Goal: Entertainment & Leisure: Consume media (video, audio)

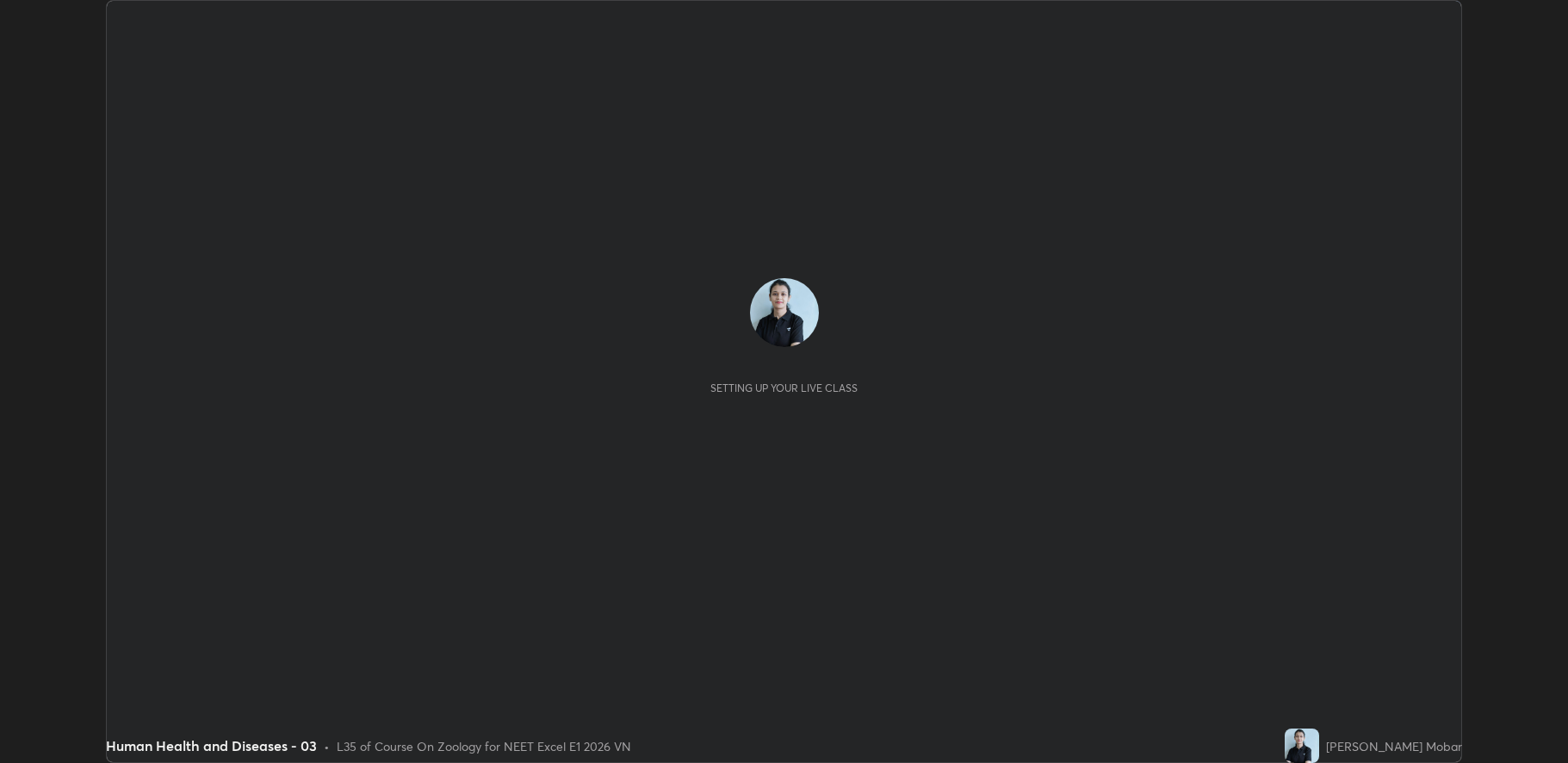
scroll to position [763, 1568]
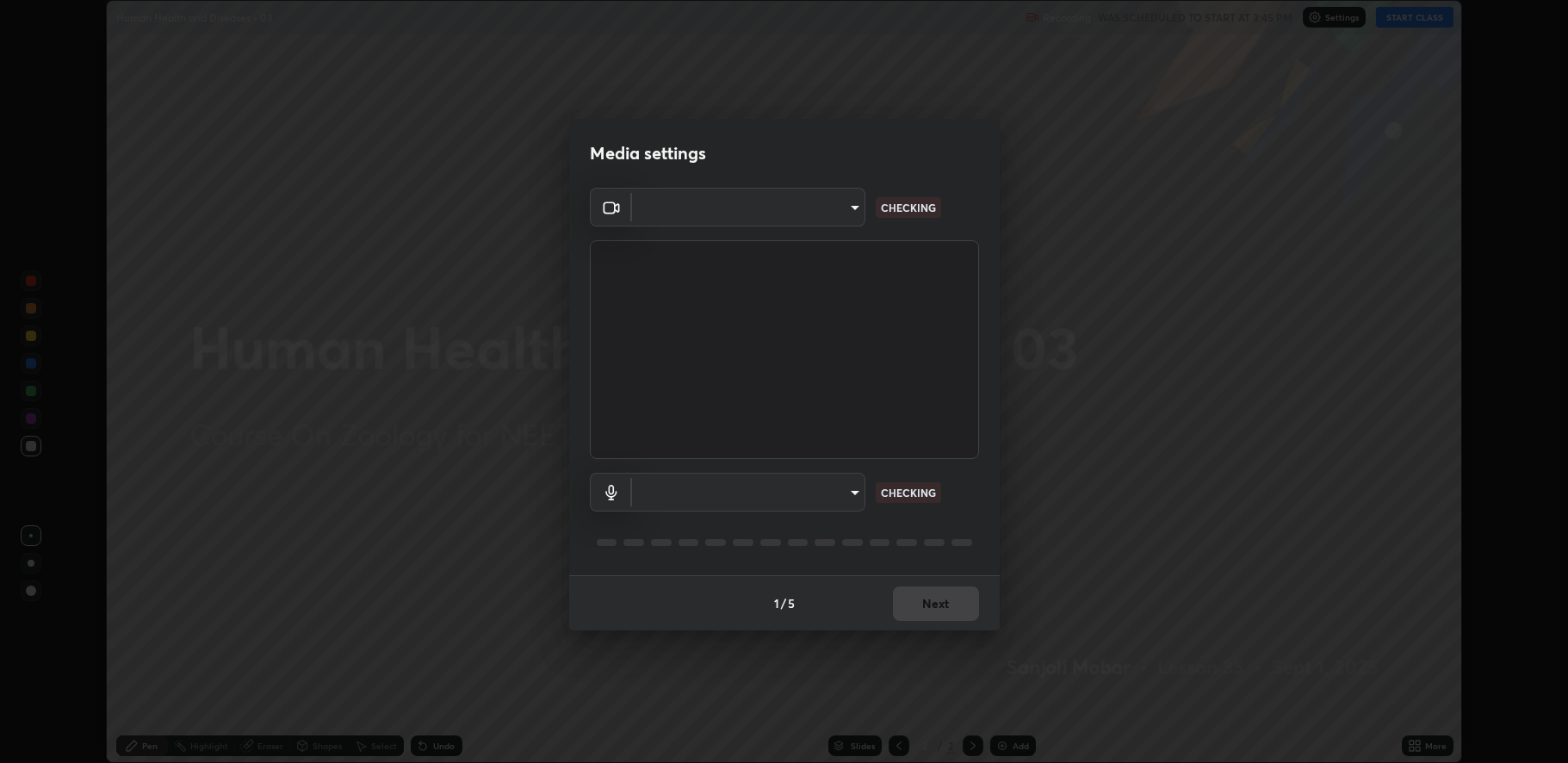
type input "fbf3bf66c54ebdc22d4a916e1eeea5187fc1625fd733ae2b86b360c30985395f"
type input "default"
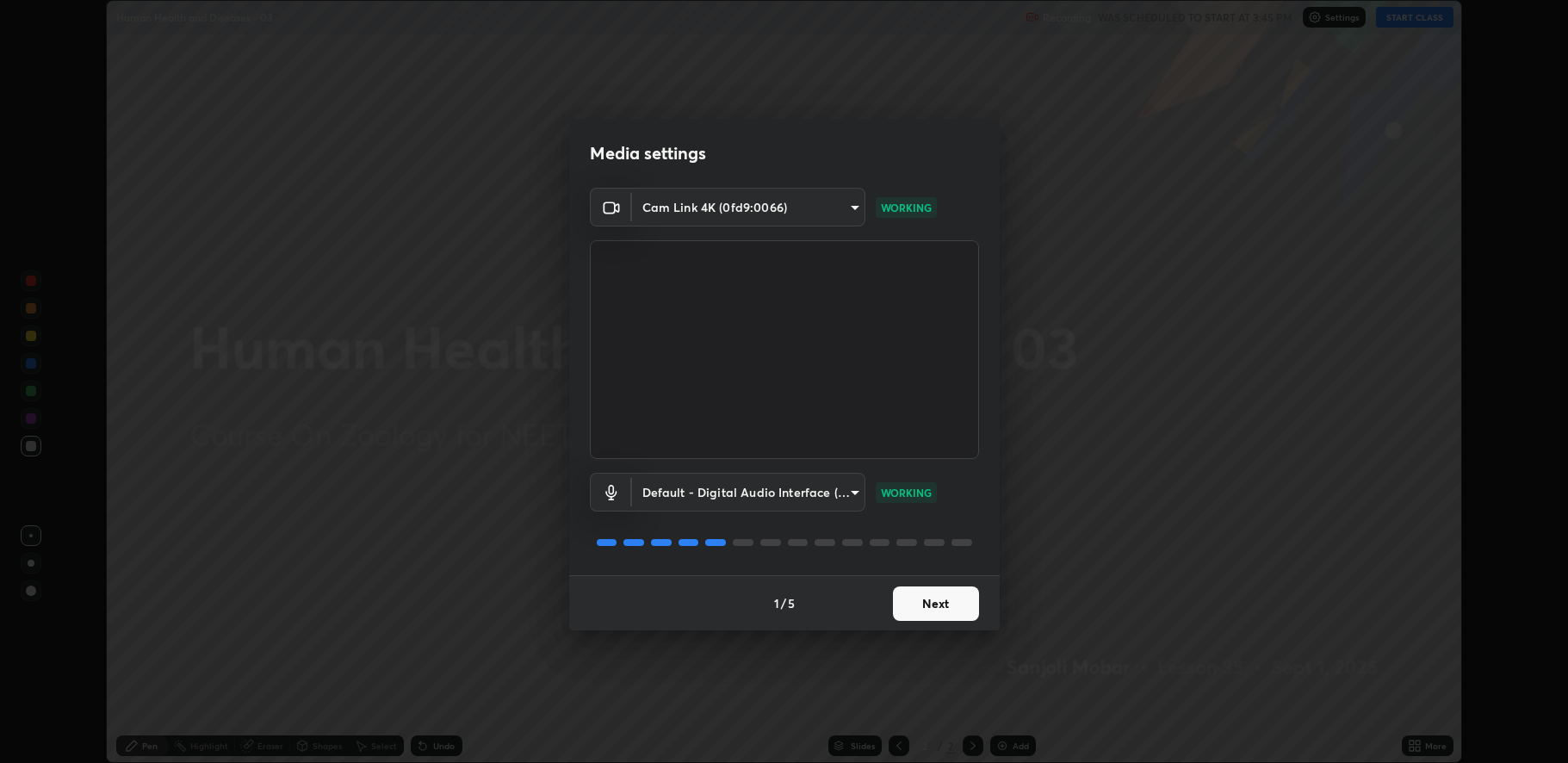
click at [936, 611] on button "Next" at bounding box center [937, 604] width 86 height 35
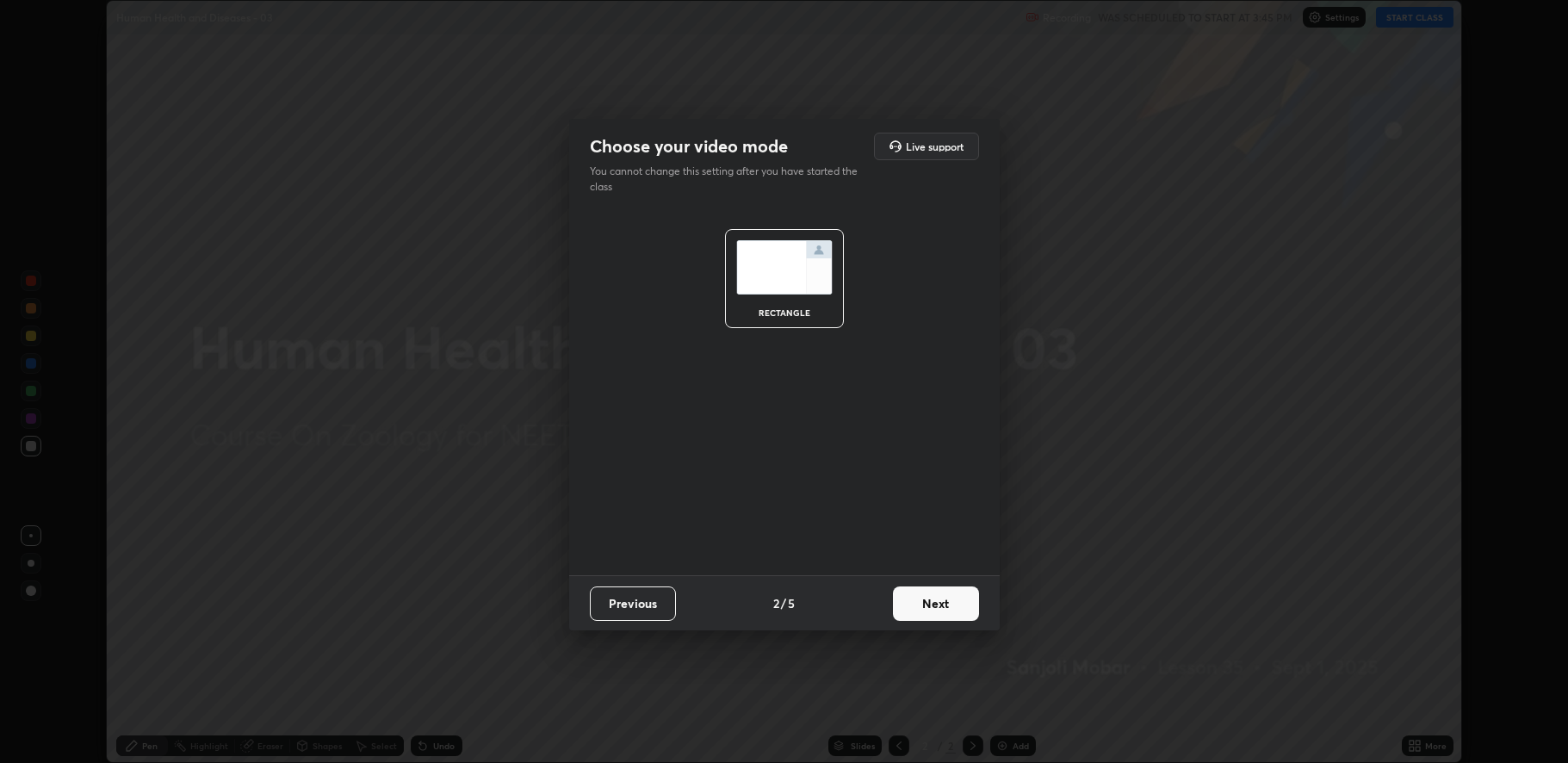
click at [934, 608] on button "Next" at bounding box center [937, 604] width 86 height 35
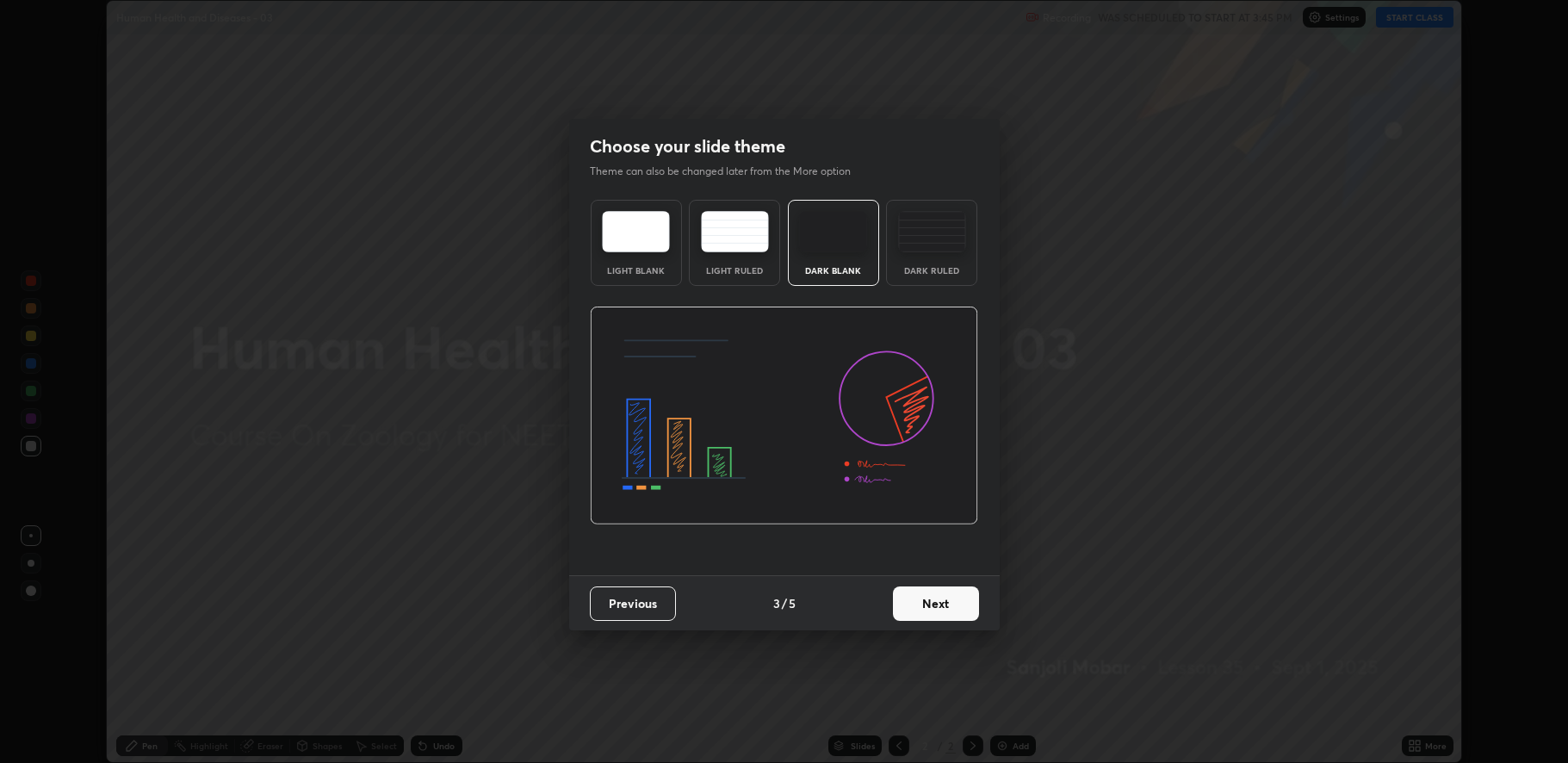
click at [936, 608] on button "Next" at bounding box center [937, 604] width 86 height 35
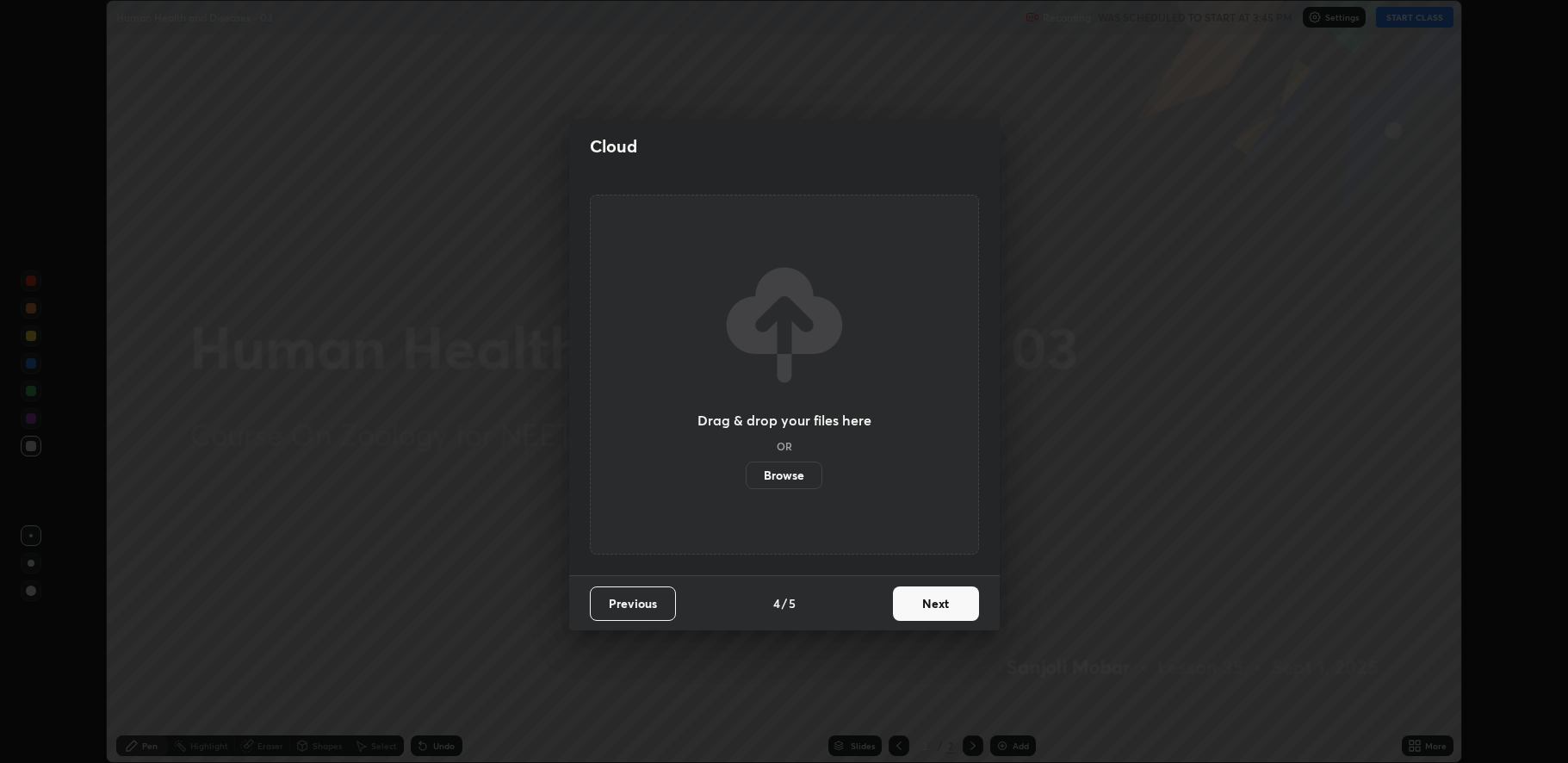
click at [936, 609] on button "Next" at bounding box center [937, 604] width 86 height 35
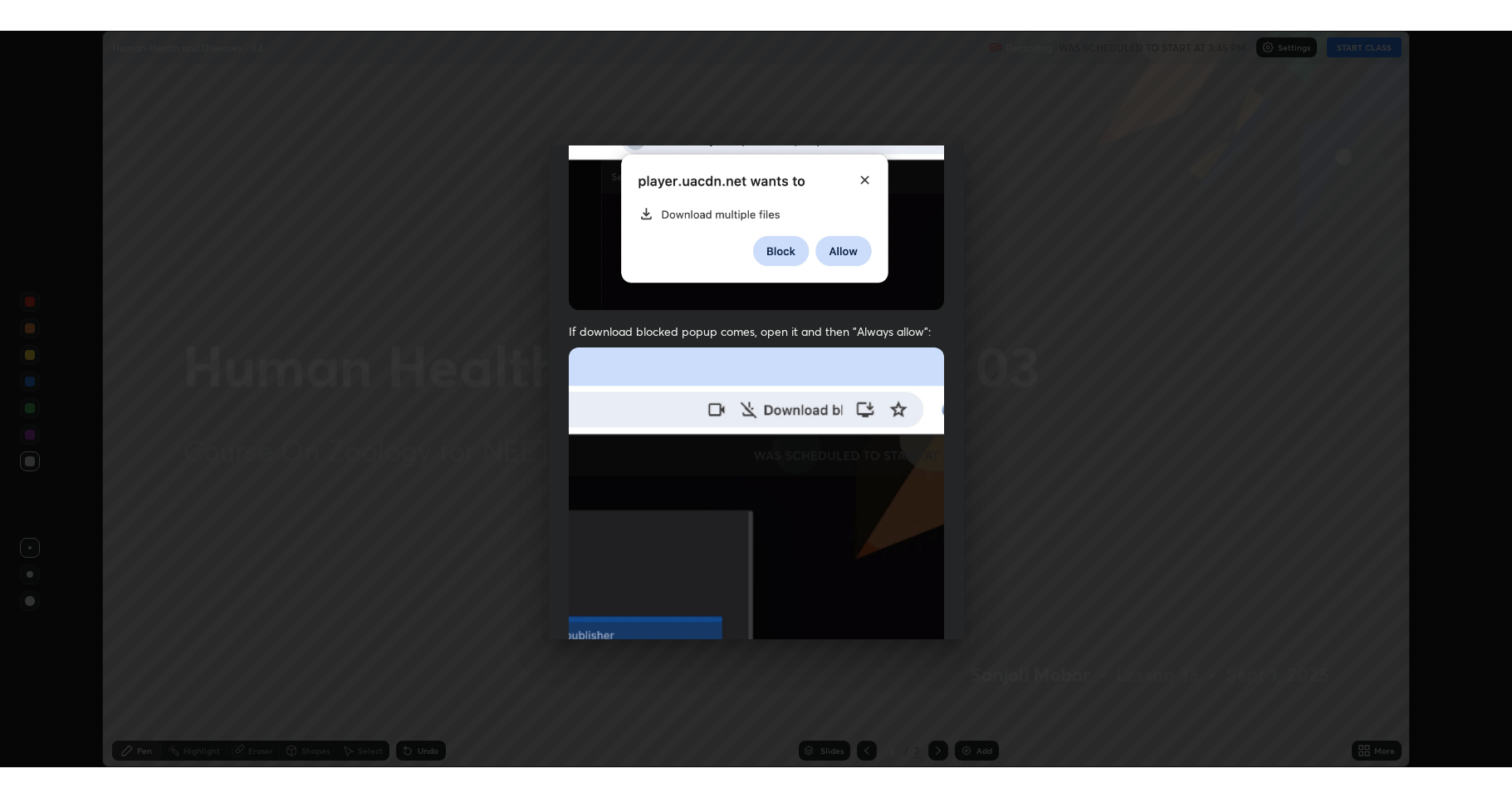
scroll to position [337, 0]
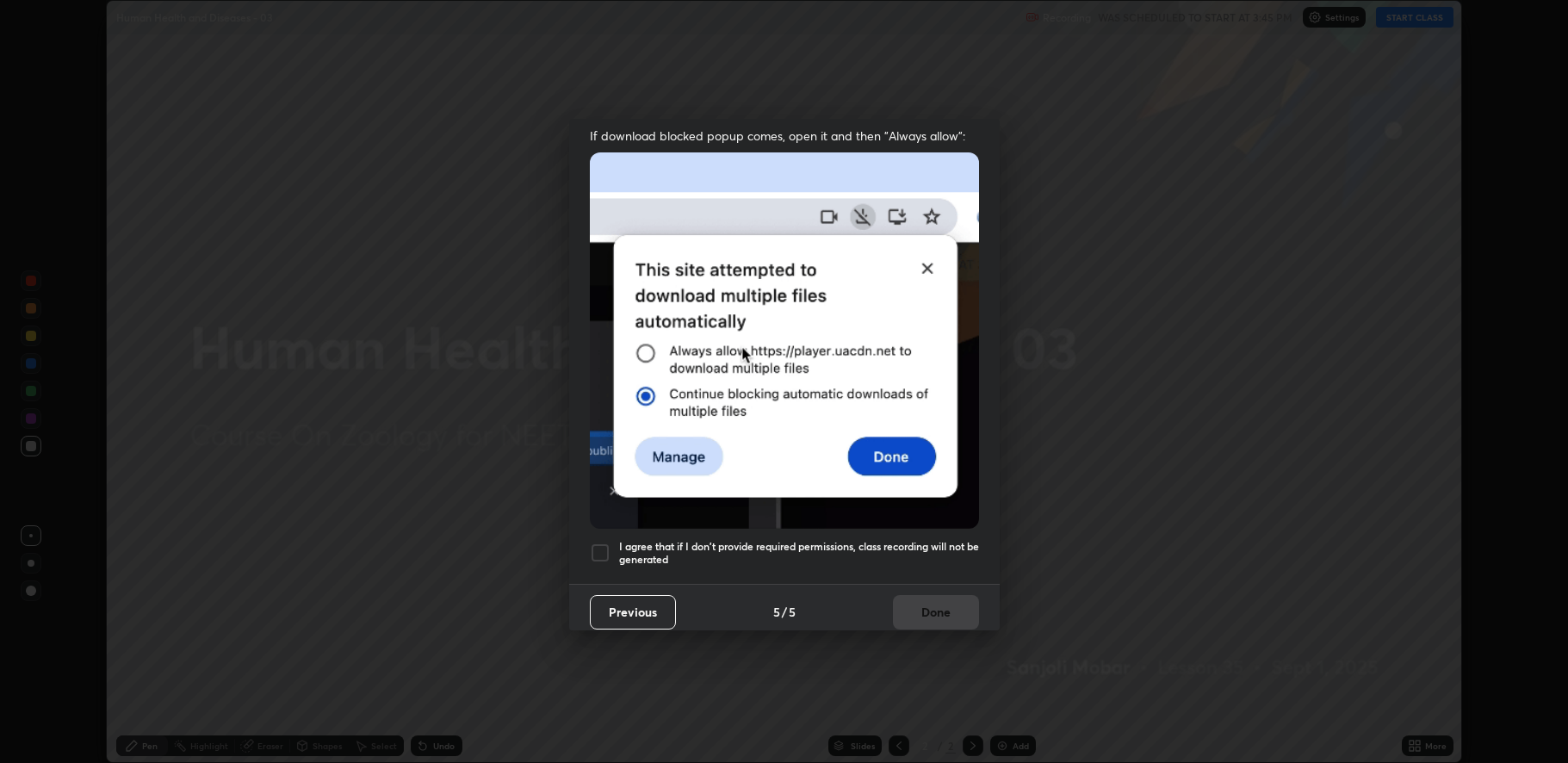
click at [595, 551] on div at bounding box center [601, 553] width 21 height 21
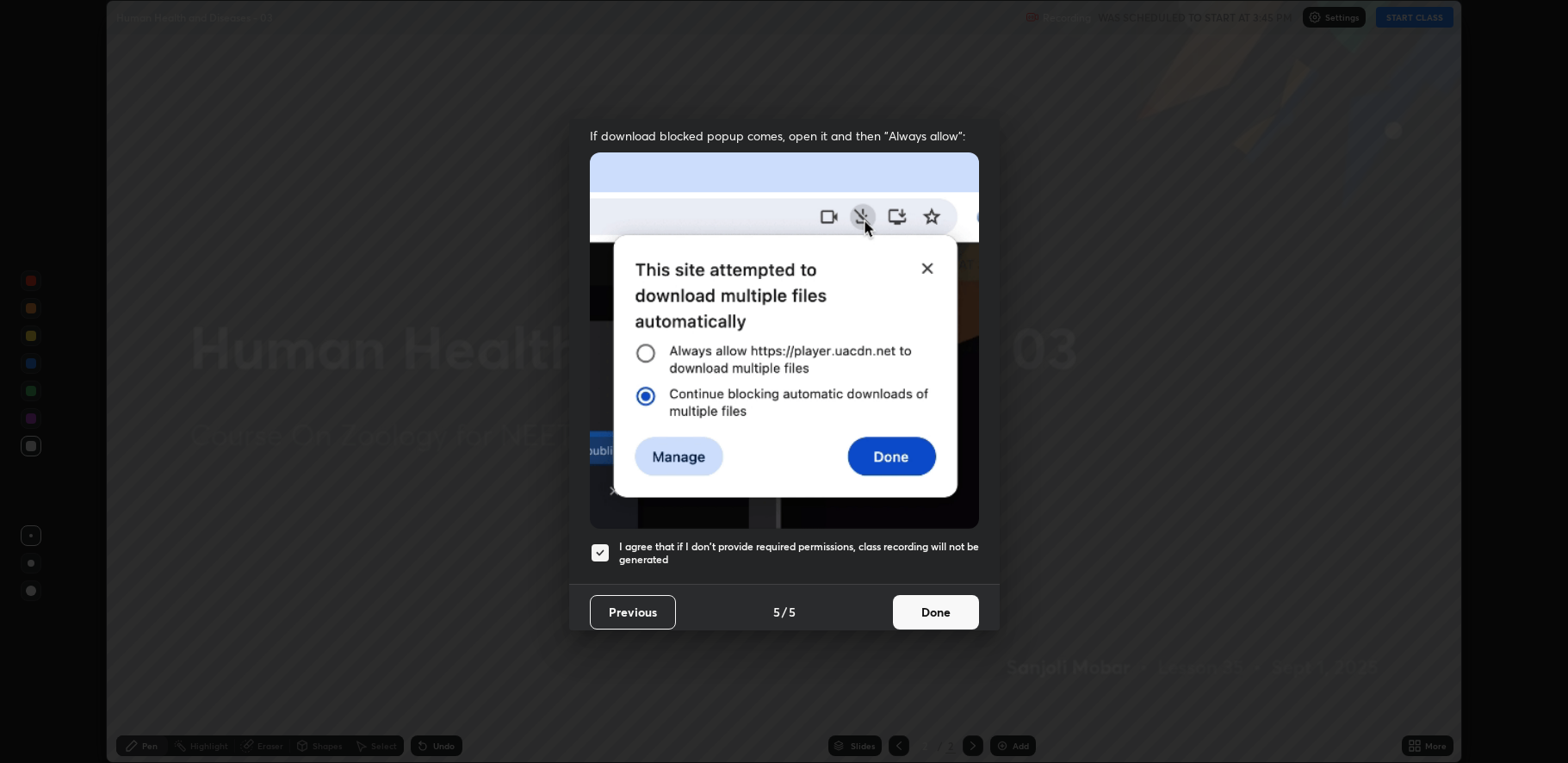
click at [915, 608] on button "Done" at bounding box center [937, 612] width 86 height 35
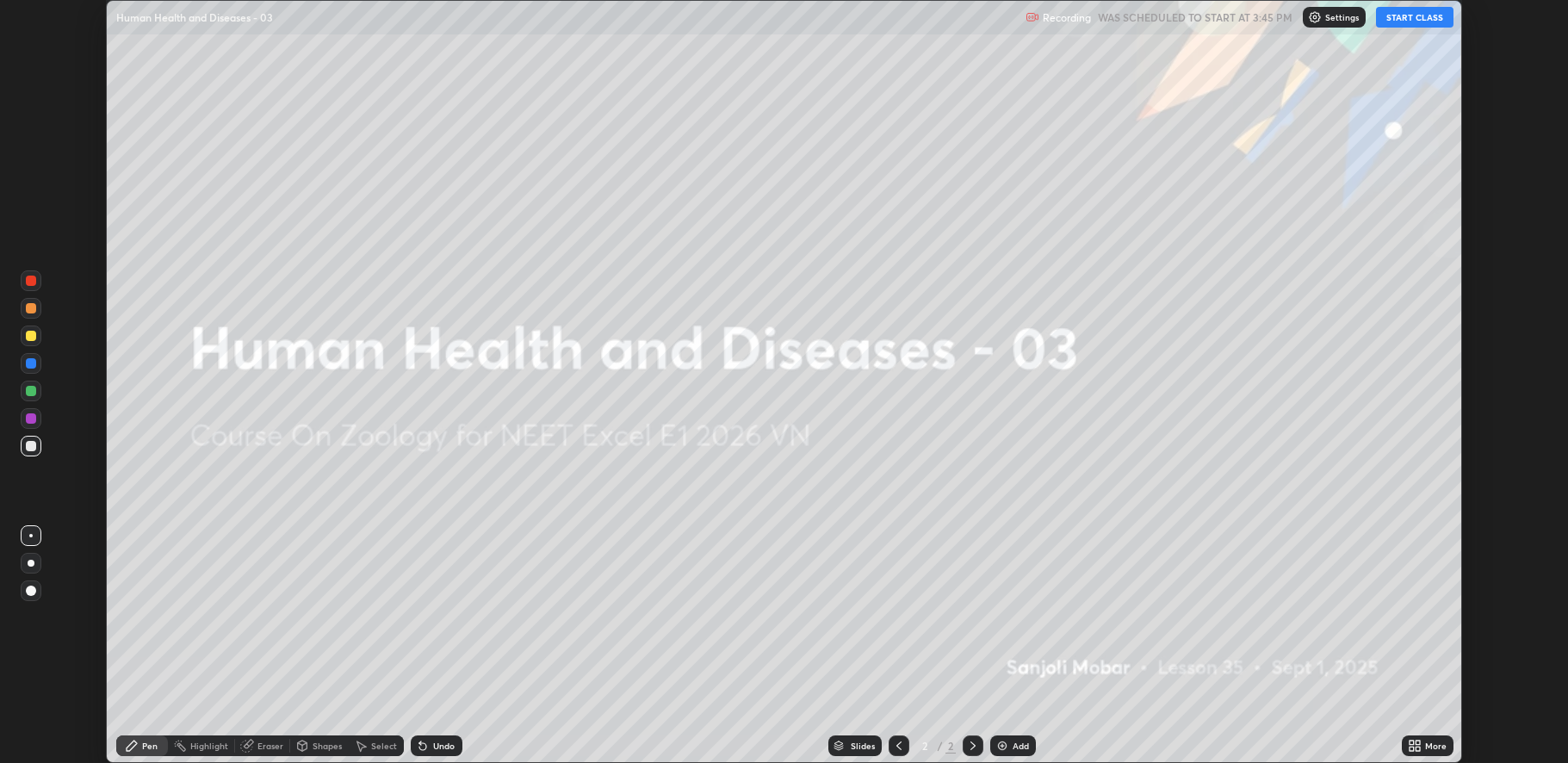
click at [1411, 14] on button "START CLASS" at bounding box center [1414, 17] width 78 height 21
click at [1419, 750] on icon at bounding box center [1418, 749] width 4 height 4
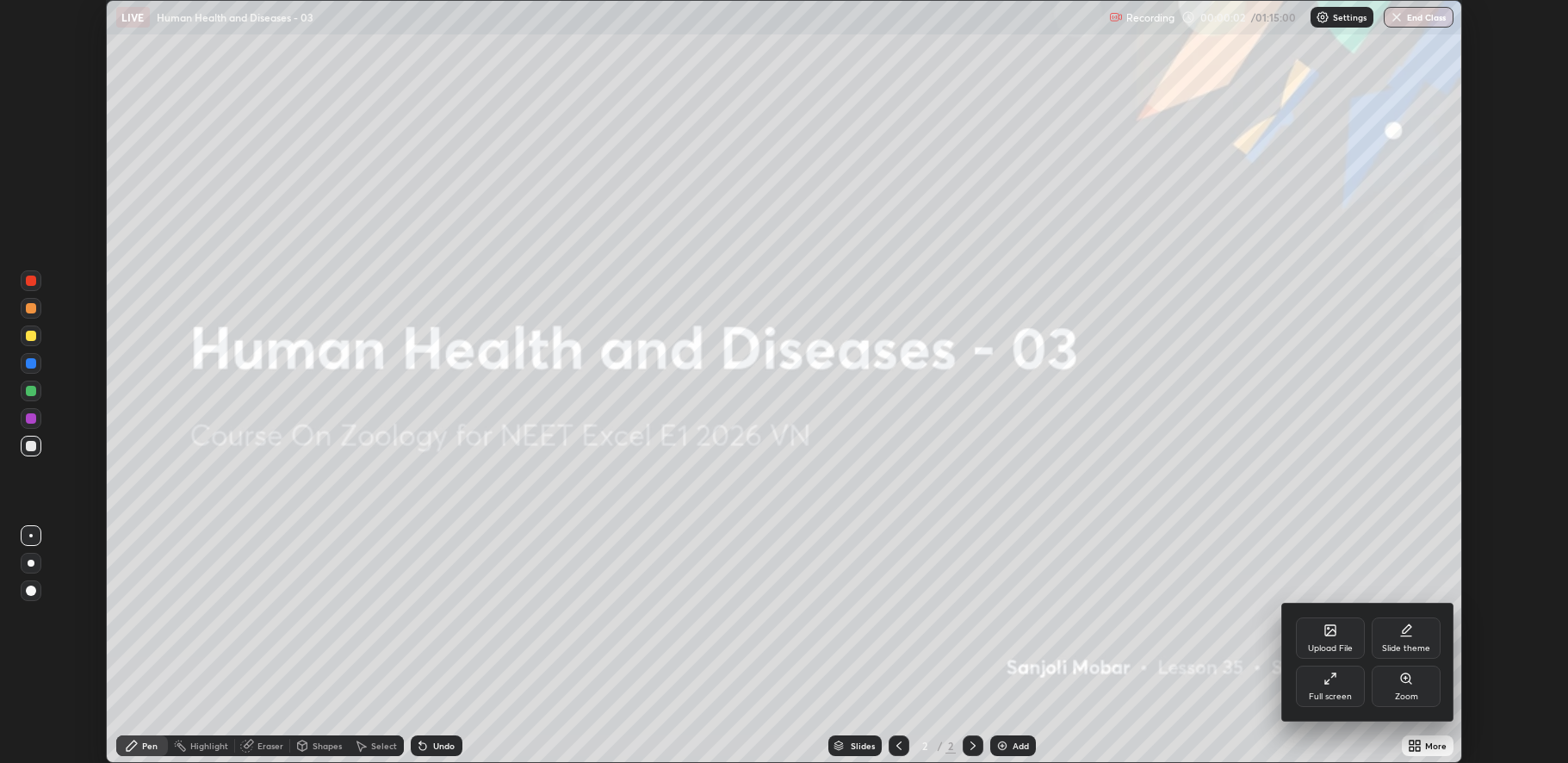
click at [1330, 686] on div "Full screen" at bounding box center [1331, 686] width 69 height 41
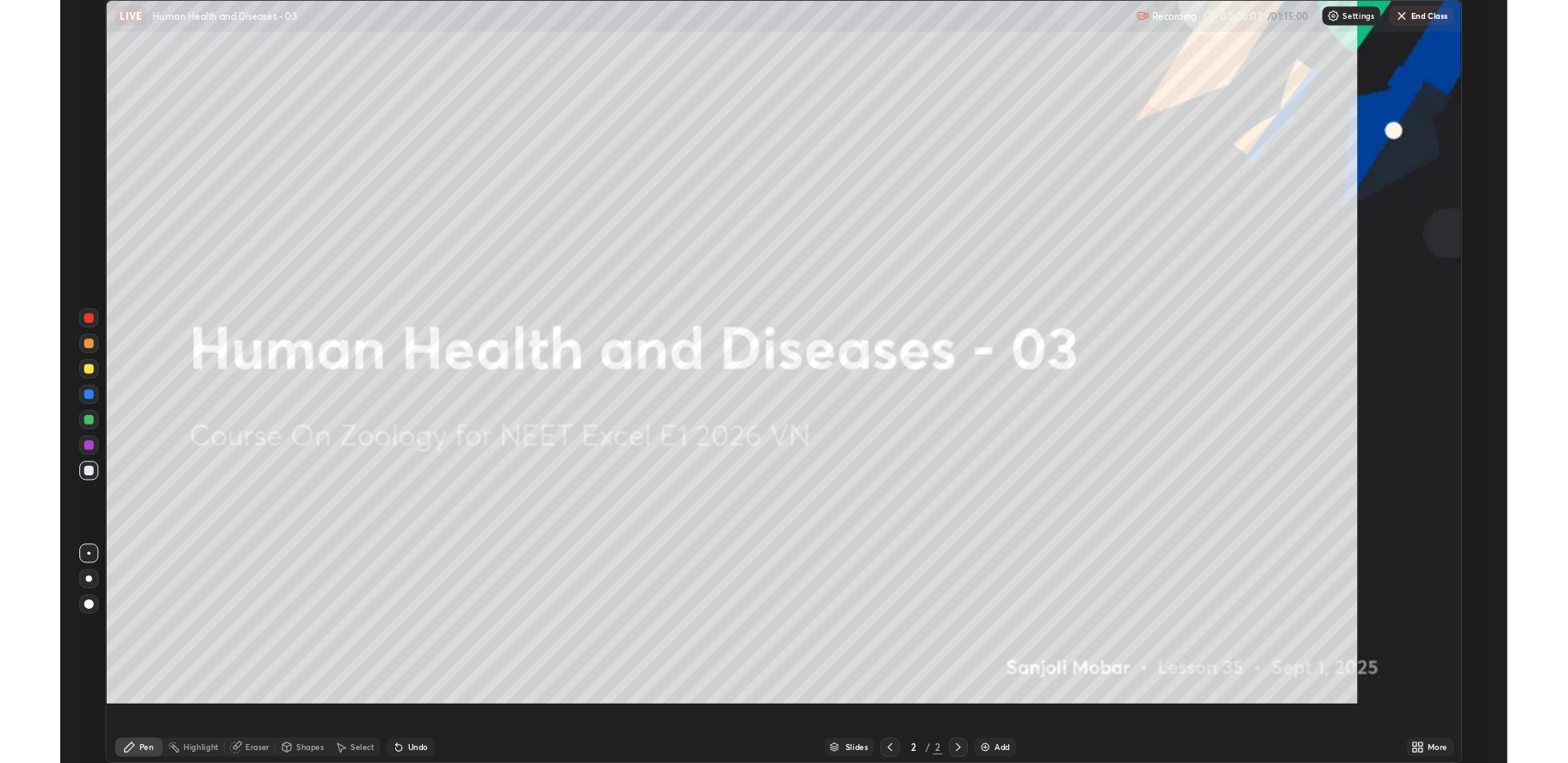
scroll to position [827, 1568]
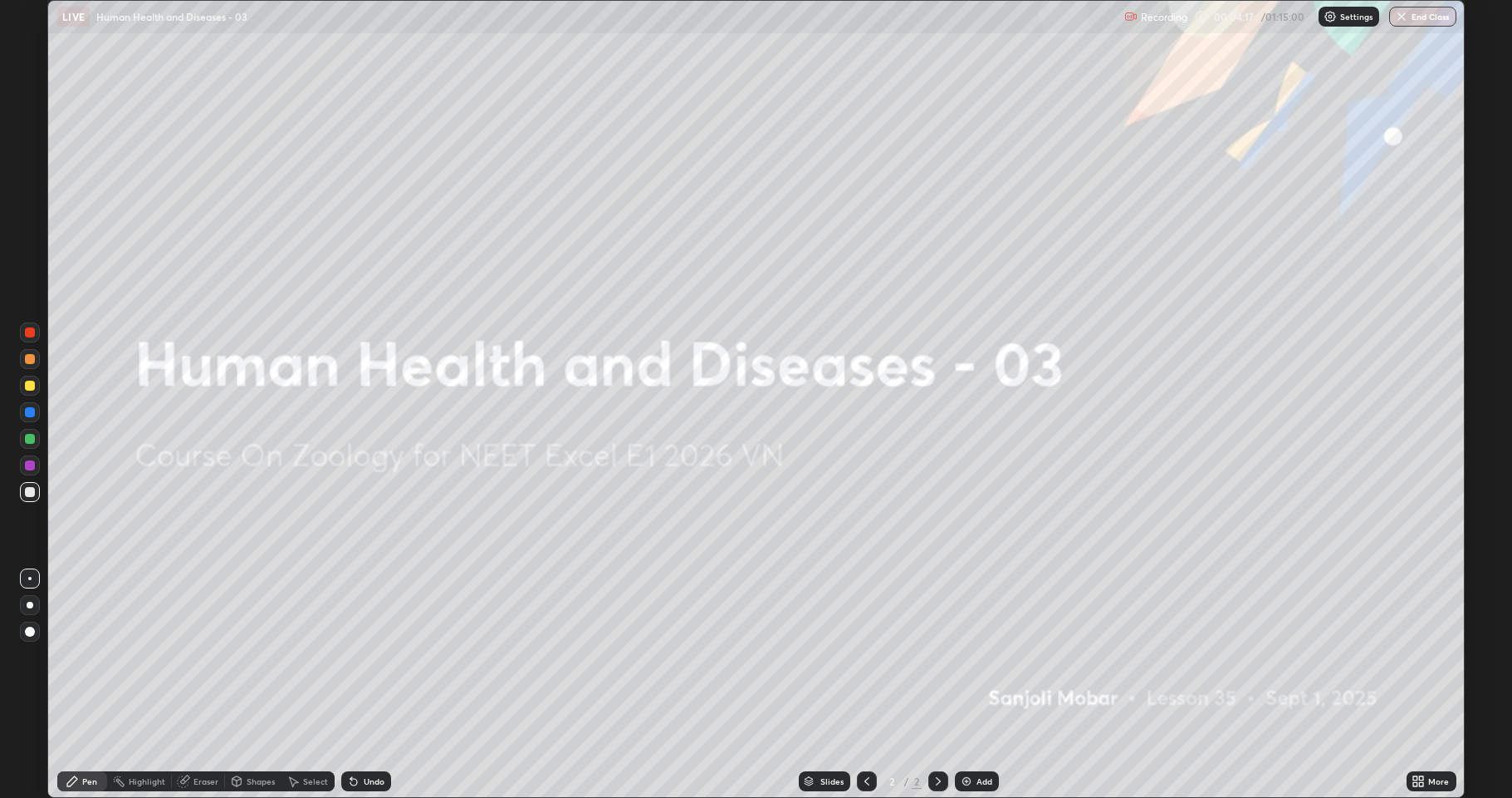
click at [972, 735] on div "Add" at bounding box center [977, 781] width 44 height 20
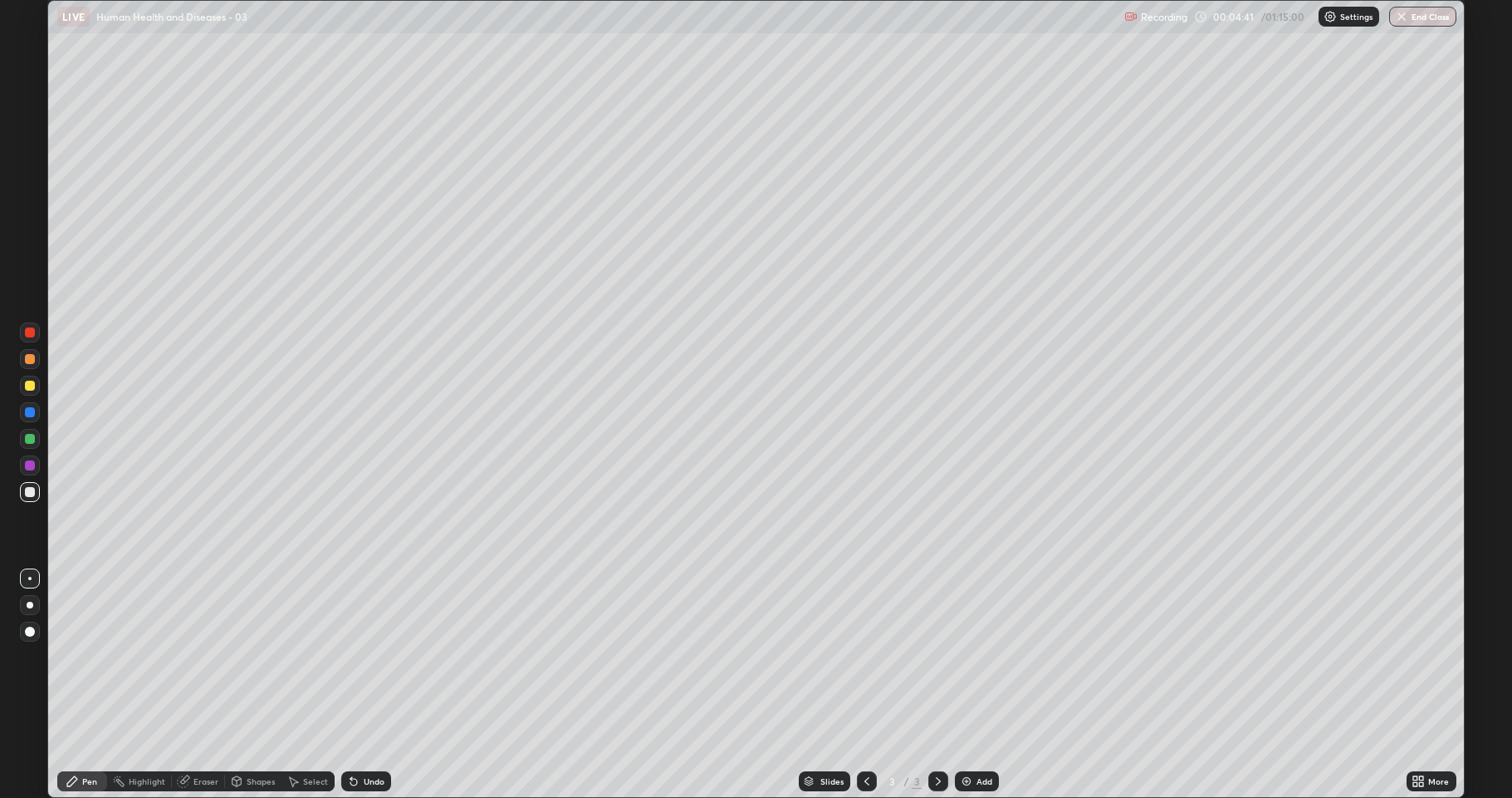
click at [30, 635] on div at bounding box center [30, 631] width 10 height 10
click at [30, 579] on div at bounding box center [31, 579] width 4 height 4
click at [29, 385] on div at bounding box center [30, 385] width 10 height 10
click at [23, 489] on div at bounding box center [31, 493] width 20 height 20
click at [368, 735] on div "Undo" at bounding box center [366, 781] width 50 height 20
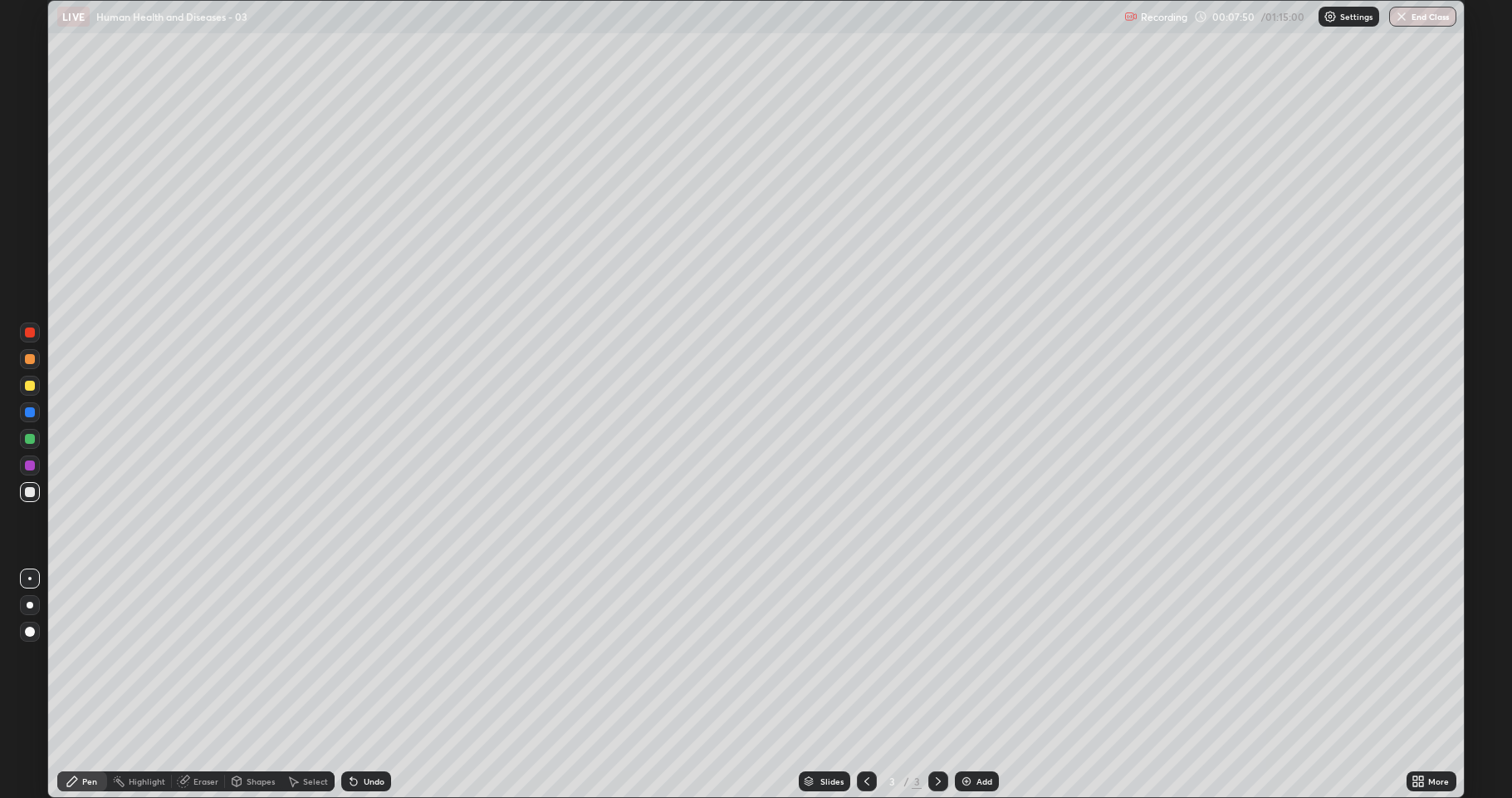
click at [366, 735] on div "Undo" at bounding box center [366, 781] width 50 height 20
click at [28, 368] on div at bounding box center [31, 359] width 20 height 20
click at [31, 439] on div at bounding box center [30, 439] width 10 height 10
click at [20, 497] on div at bounding box center [31, 493] width 20 height 20
click at [29, 466] on div at bounding box center [30, 465] width 10 height 10
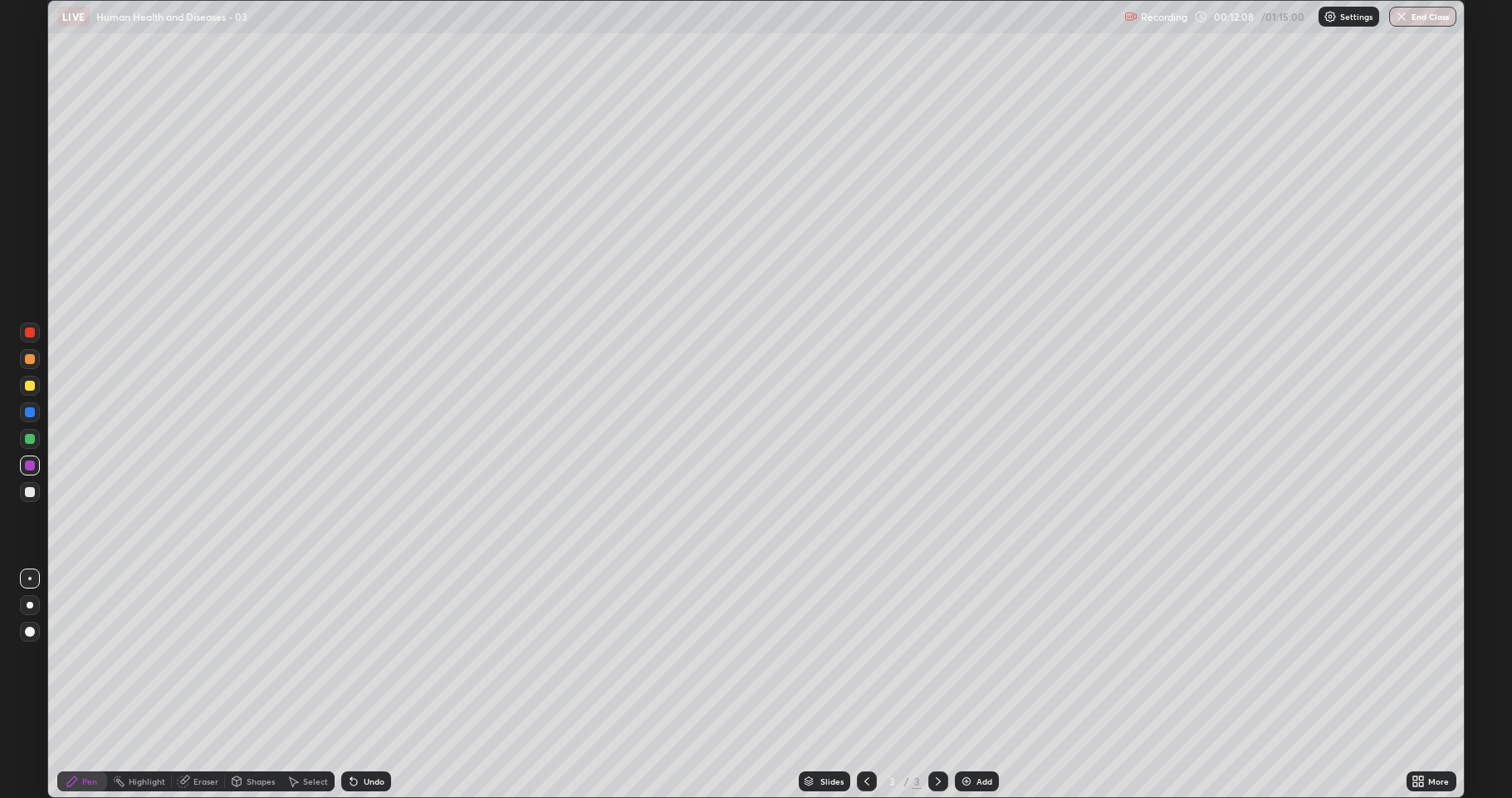
click at [29, 487] on div at bounding box center [30, 492] width 10 height 10
click at [29, 387] on div at bounding box center [30, 385] width 10 height 10
click at [23, 488] on div at bounding box center [31, 493] width 20 height 20
click at [33, 383] on div at bounding box center [30, 385] width 10 height 10
click at [30, 492] on div at bounding box center [30, 492] width 10 height 10
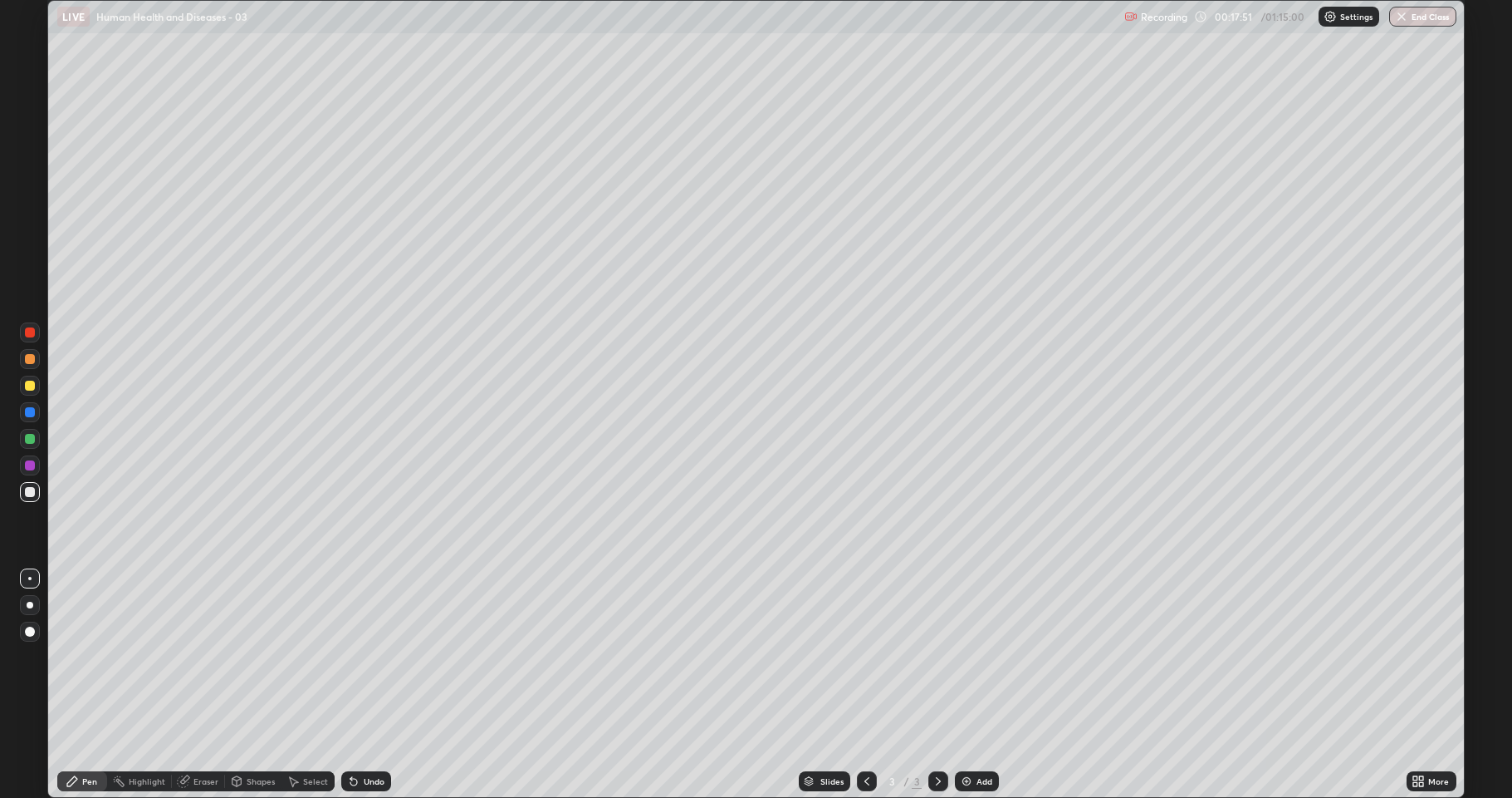
click at [31, 355] on div at bounding box center [30, 358] width 10 height 10
click at [29, 492] on div at bounding box center [30, 492] width 10 height 10
click at [26, 389] on div at bounding box center [30, 385] width 10 height 10
click at [20, 442] on div at bounding box center [31, 439] width 20 height 20
click at [357, 735] on icon at bounding box center [353, 780] width 13 height 13
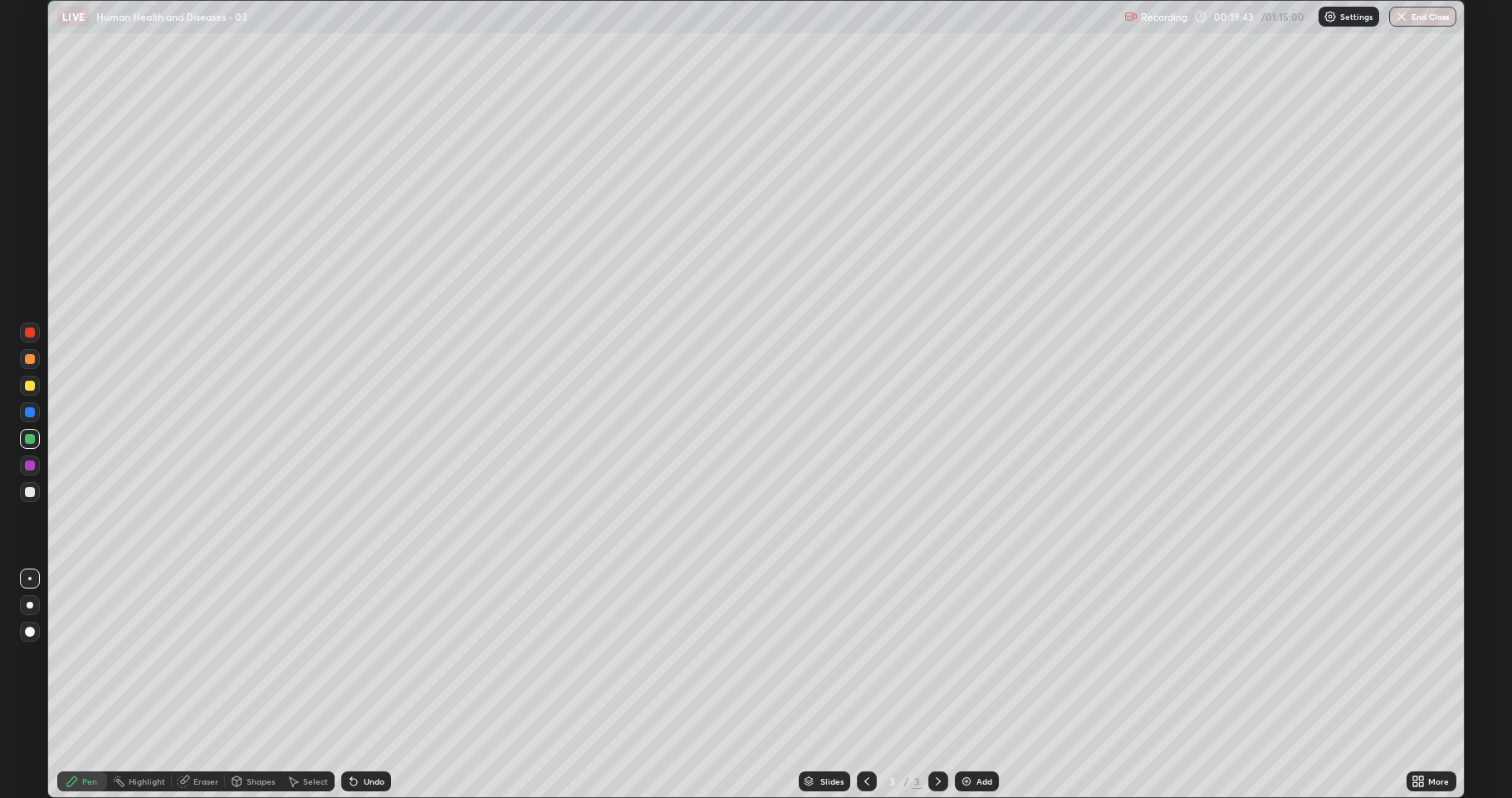
click at [356, 735] on icon at bounding box center [353, 780] width 13 height 13
click at [354, 735] on icon at bounding box center [353, 781] width 6 height 6
click at [197, 735] on div "Eraser" at bounding box center [205, 780] width 25 height 8
click at [93, 735] on div "Pen" at bounding box center [90, 780] width 15 height 8
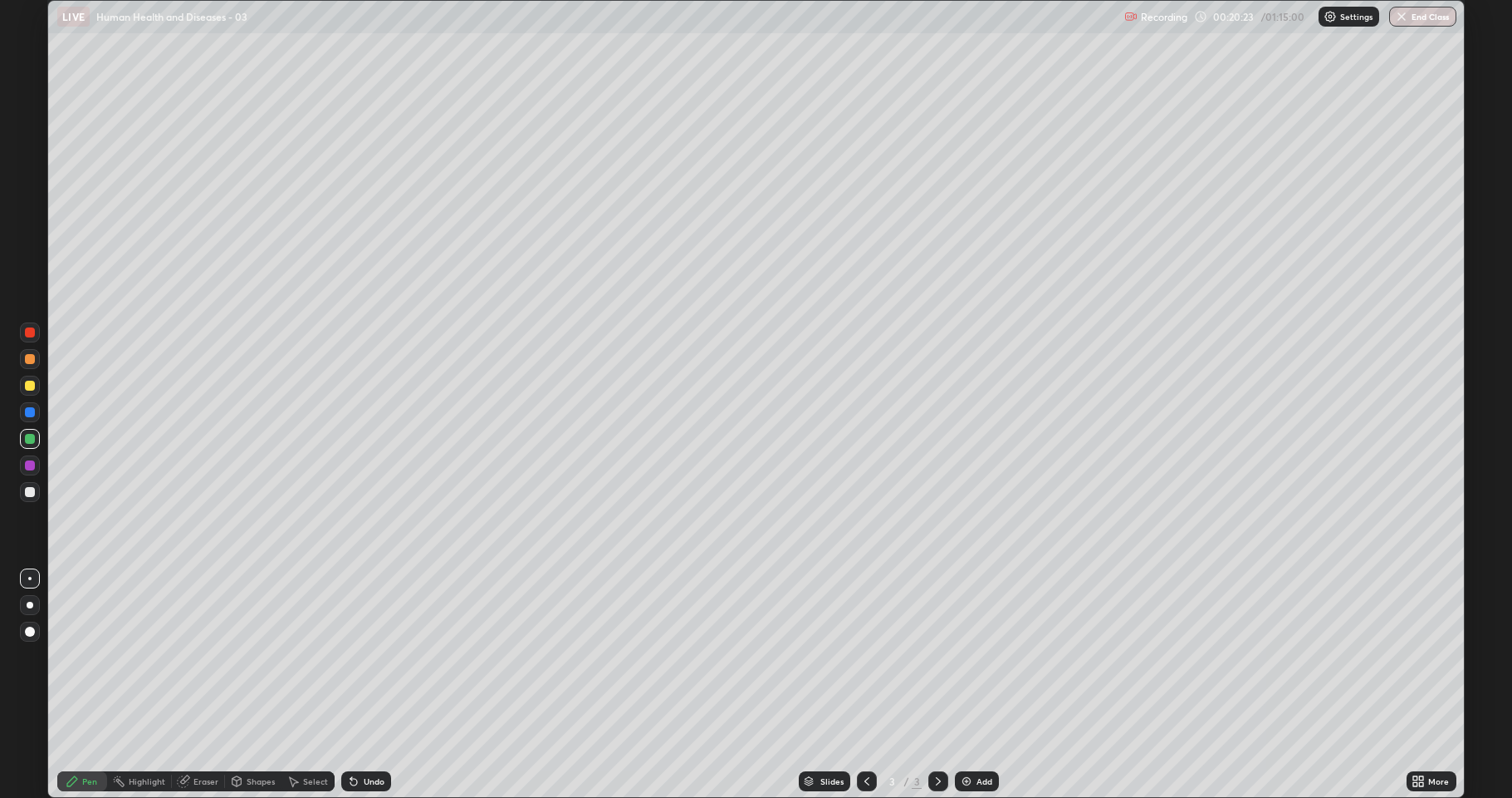
click at [28, 467] on div at bounding box center [30, 465] width 10 height 10
click at [31, 386] on div at bounding box center [30, 385] width 10 height 10
click at [260, 735] on div "Shapes" at bounding box center [261, 780] width 29 height 8
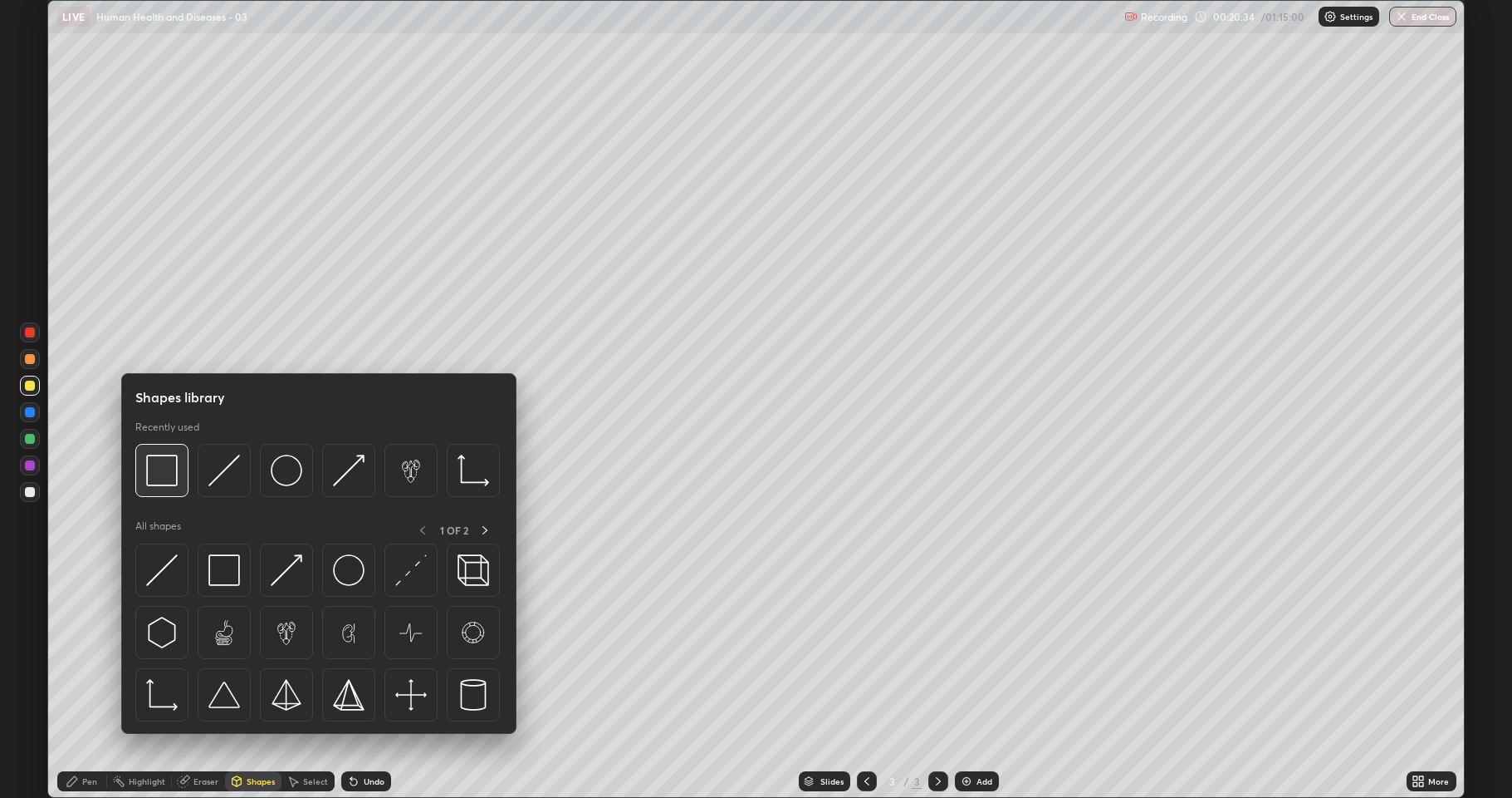
click at [155, 468] on img at bounding box center [162, 470] width 31 height 31
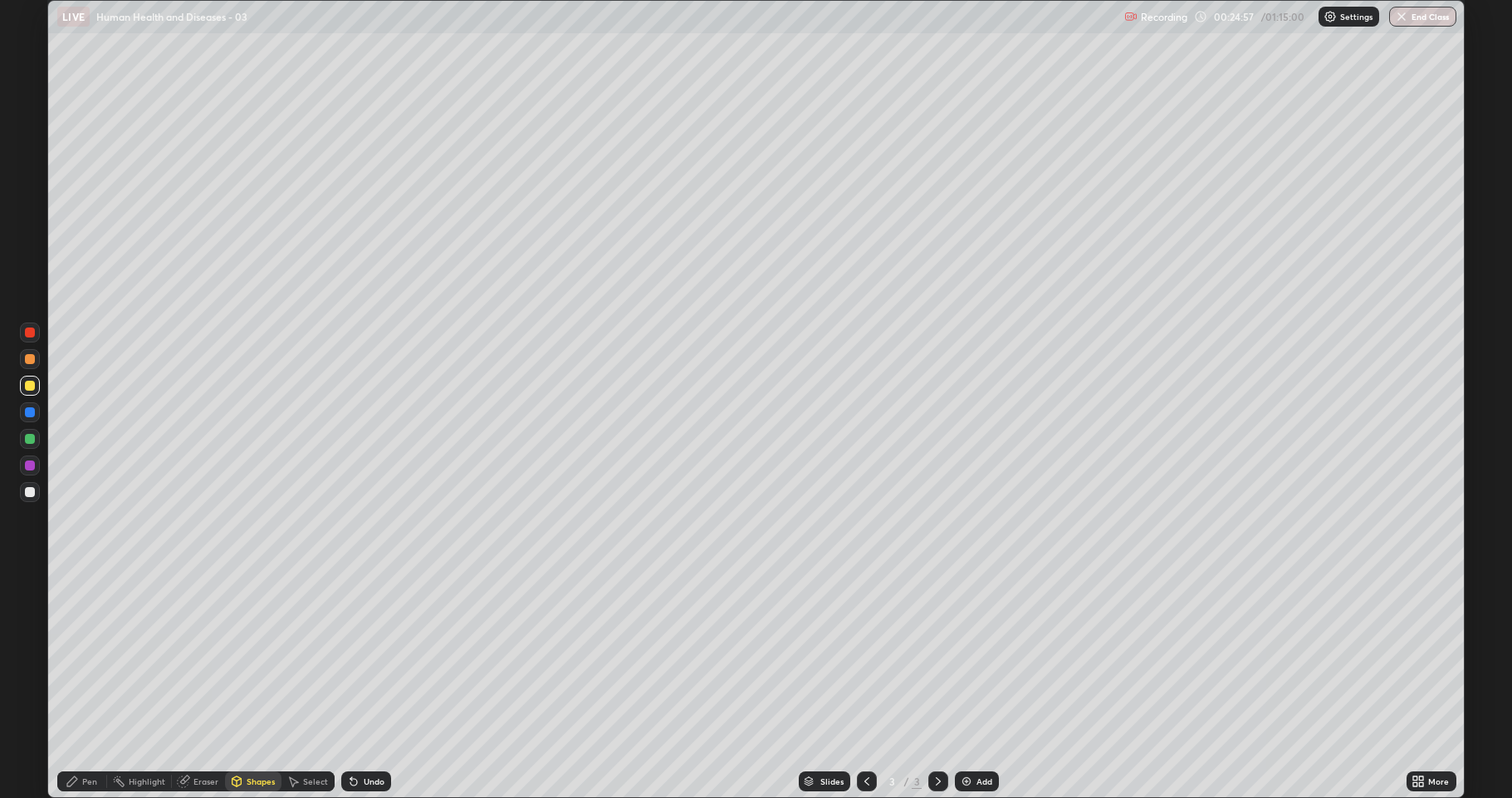
click at [974, 735] on div "Add" at bounding box center [977, 781] width 44 height 20
click at [368, 735] on div "Undo" at bounding box center [366, 781] width 50 height 20
click at [365, 735] on div "Undo" at bounding box center [374, 780] width 20 height 8
click at [75, 735] on icon at bounding box center [72, 780] width 13 height 13
click at [28, 488] on div at bounding box center [30, 492] width 10 height 10
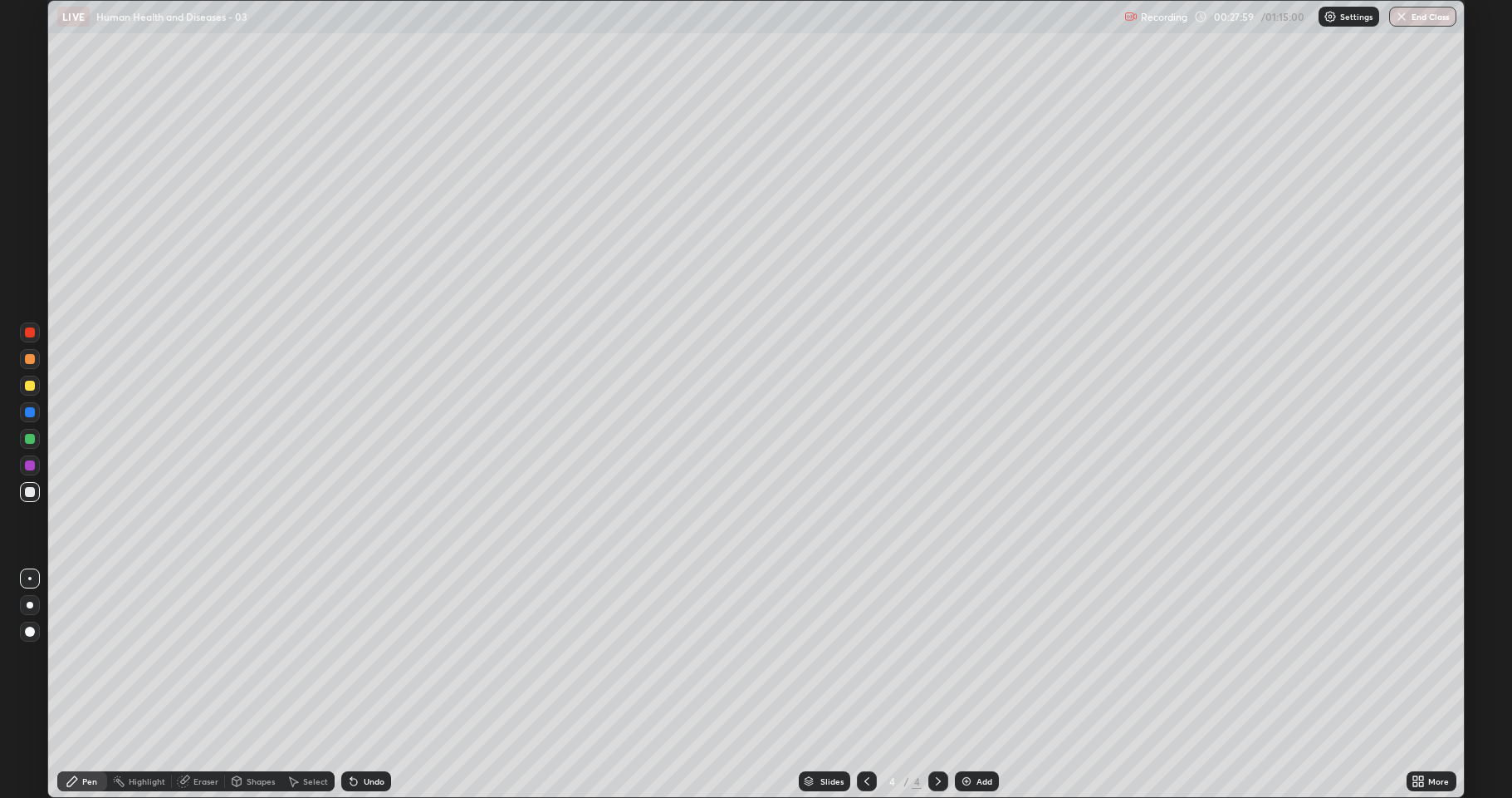
click at [30, 359] on div at bounding box center [30, 358] width 10 height 10
click at [28, 492] on div at bounding box center [30, 492] width 10 height 10
click at [29, 412] on div at bounding box center [30, 412] width 10 height 10
click at [27, 443] on div at bounding box center [31, 439] width 20 height 20
click at [22, 496] on div at bounding box center [31, 493] width 20 height 20
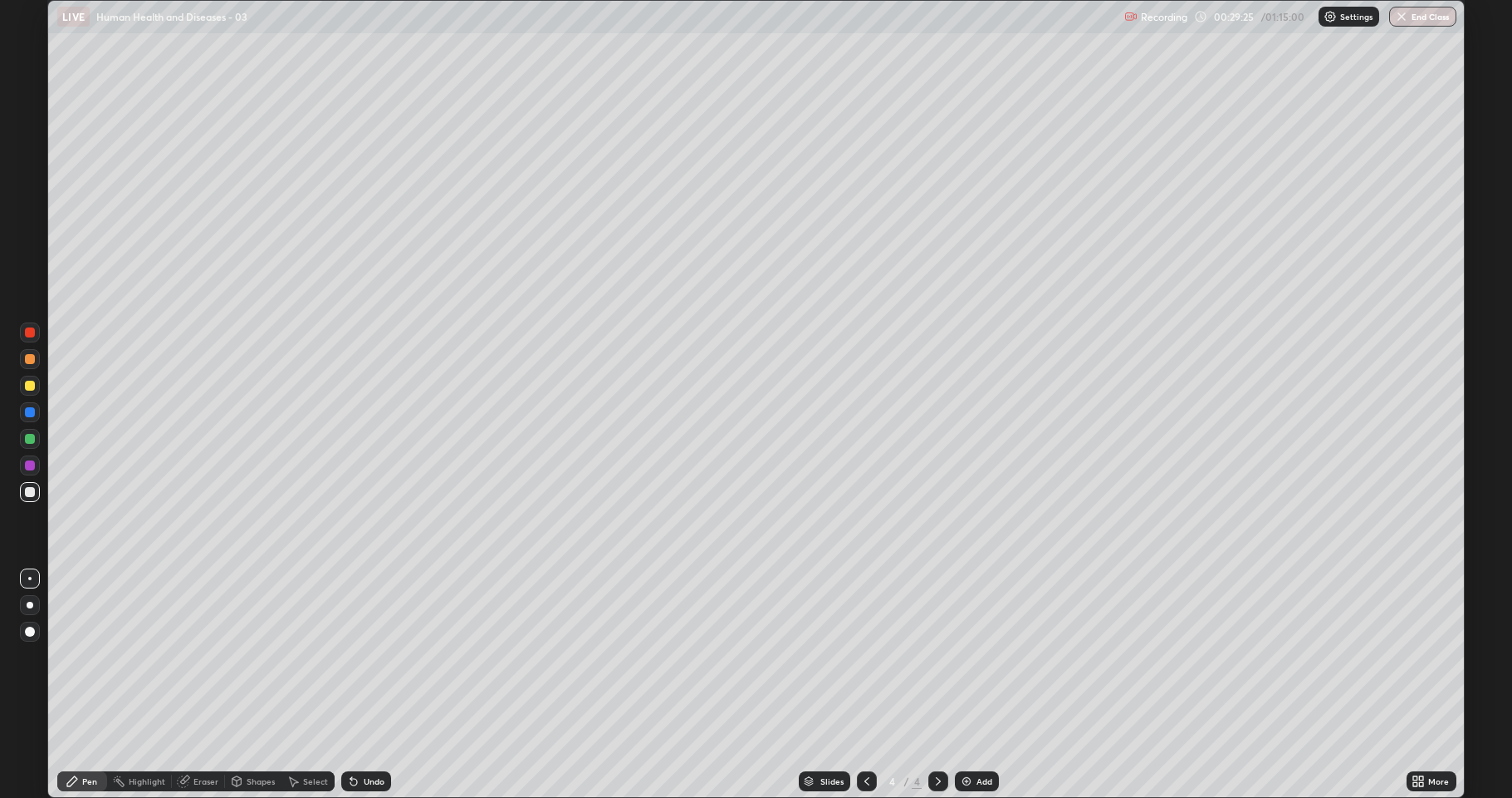
click at [377, 735] on div "Undo" at bounding box center [374, 780] width 20 height 8
click at [378, 735] on div "Undo" at bounding box center [374, 780] width 20 height 8
click at [380, 735] on div "Undo" at bounding box center [374, 780] width 20 height 8
click at [23, 447] on div at bounding box center [31, 439] width 20 height 20
click at [31, 385] on div at bounding box center [30, 385] width 10 height 10
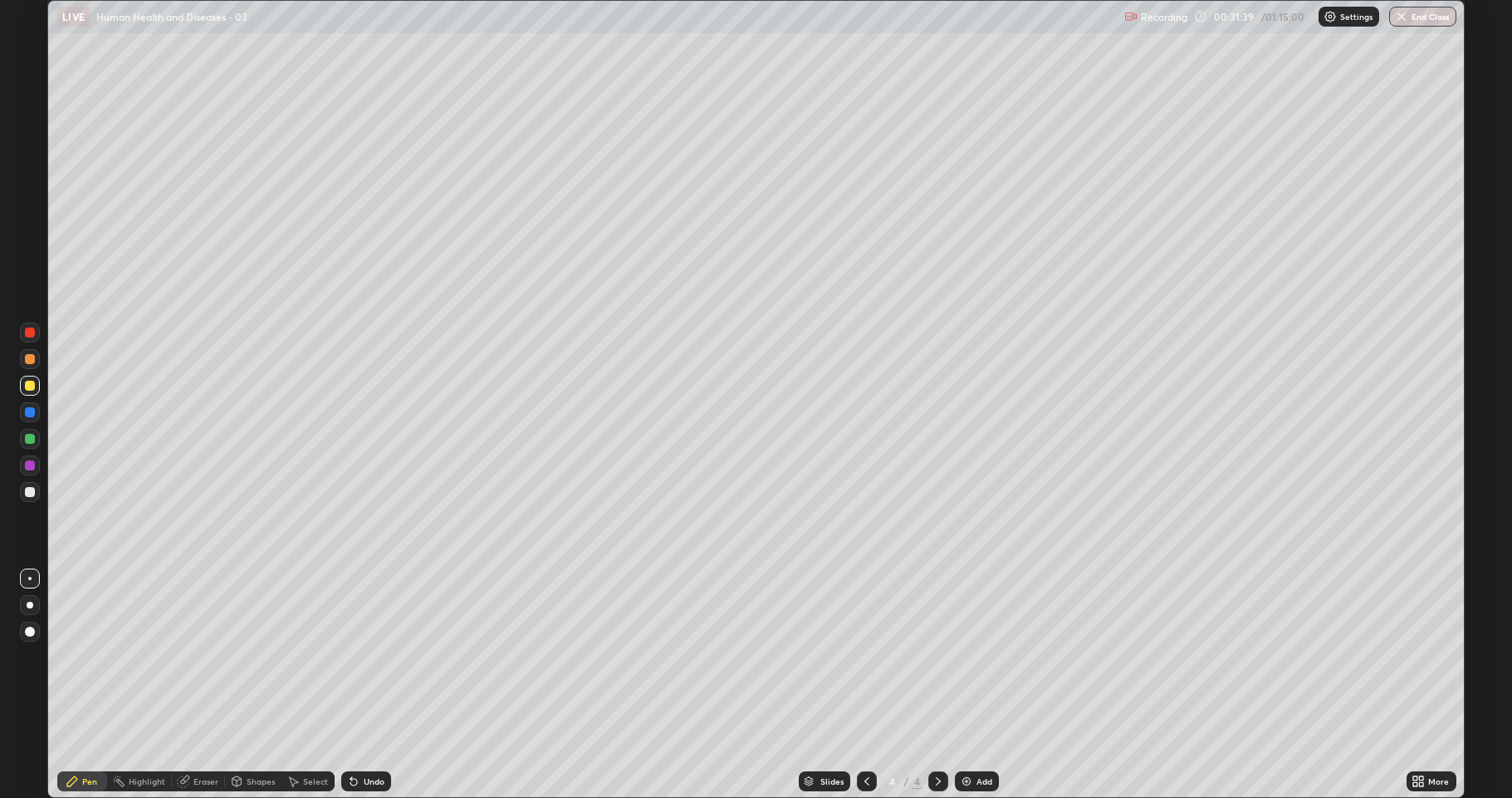
click at [360, 735] on div "Undo" at bounding box center [366, 781] width 50 height 20
click at [25, 334] on div at bounding box center [30, 332] width 10 height 10
click at [21, 485] on div at bounding box center [31, 493] width 20 height 20
click at [29, 438] on div at bounding box center [30, 439] width 10 height 10
click at [30, 332] on div at bounding box center [30, 332] width 10 height 10
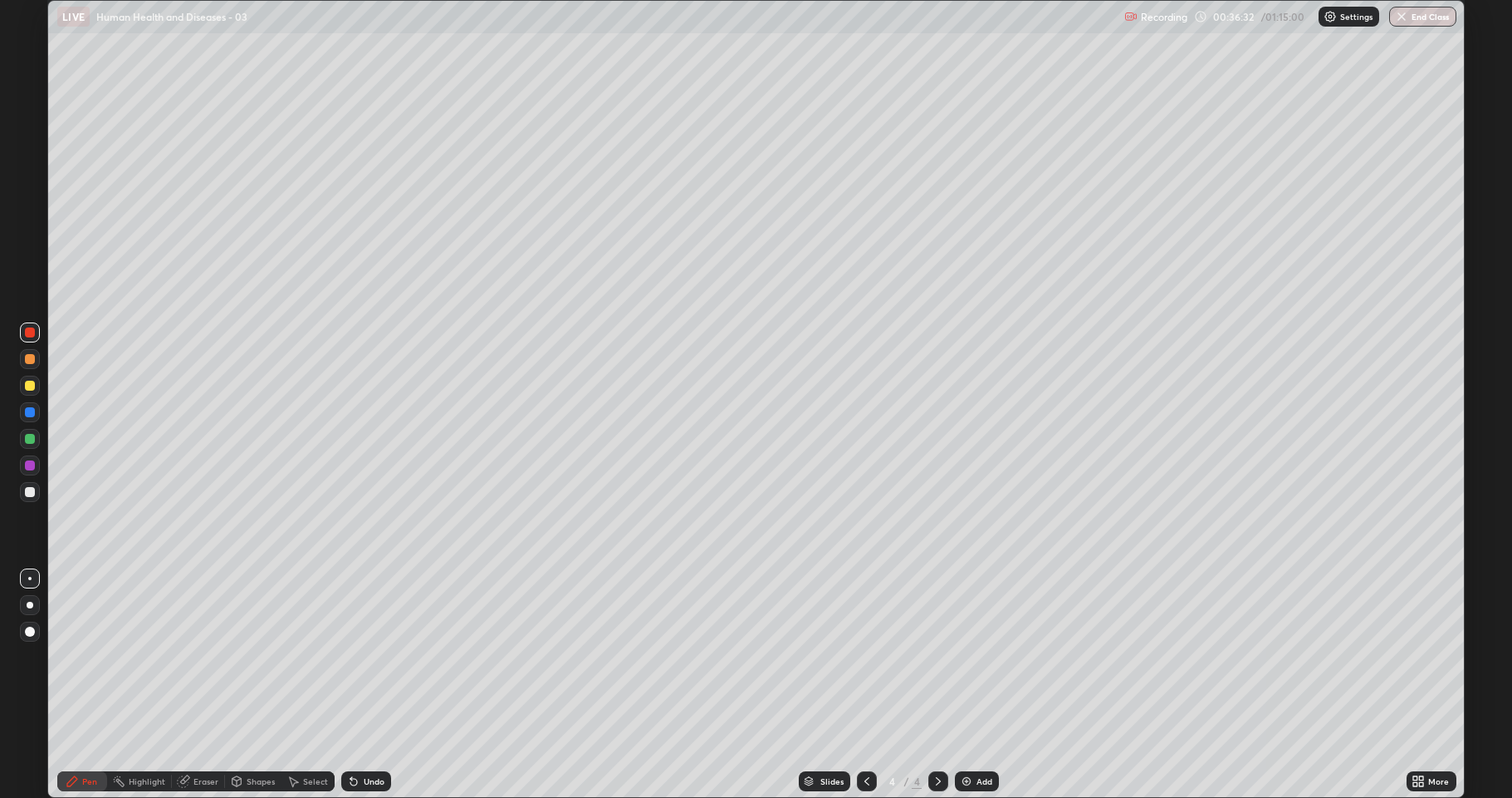
click at [29, 630] on div at bounding box center [30, 631] width 10 height 10
click at [967, 735] on img at bounding box center [967, 780] width 13 height 13
click at [864, 735] on icon at bounding box center [867, 780] width 13 height 13
click at [26, 386] on div at bounding box center [30, 385] width 10 height 10
click at [30, 579] on div at bounding box center [31, 579] width 4 height 4
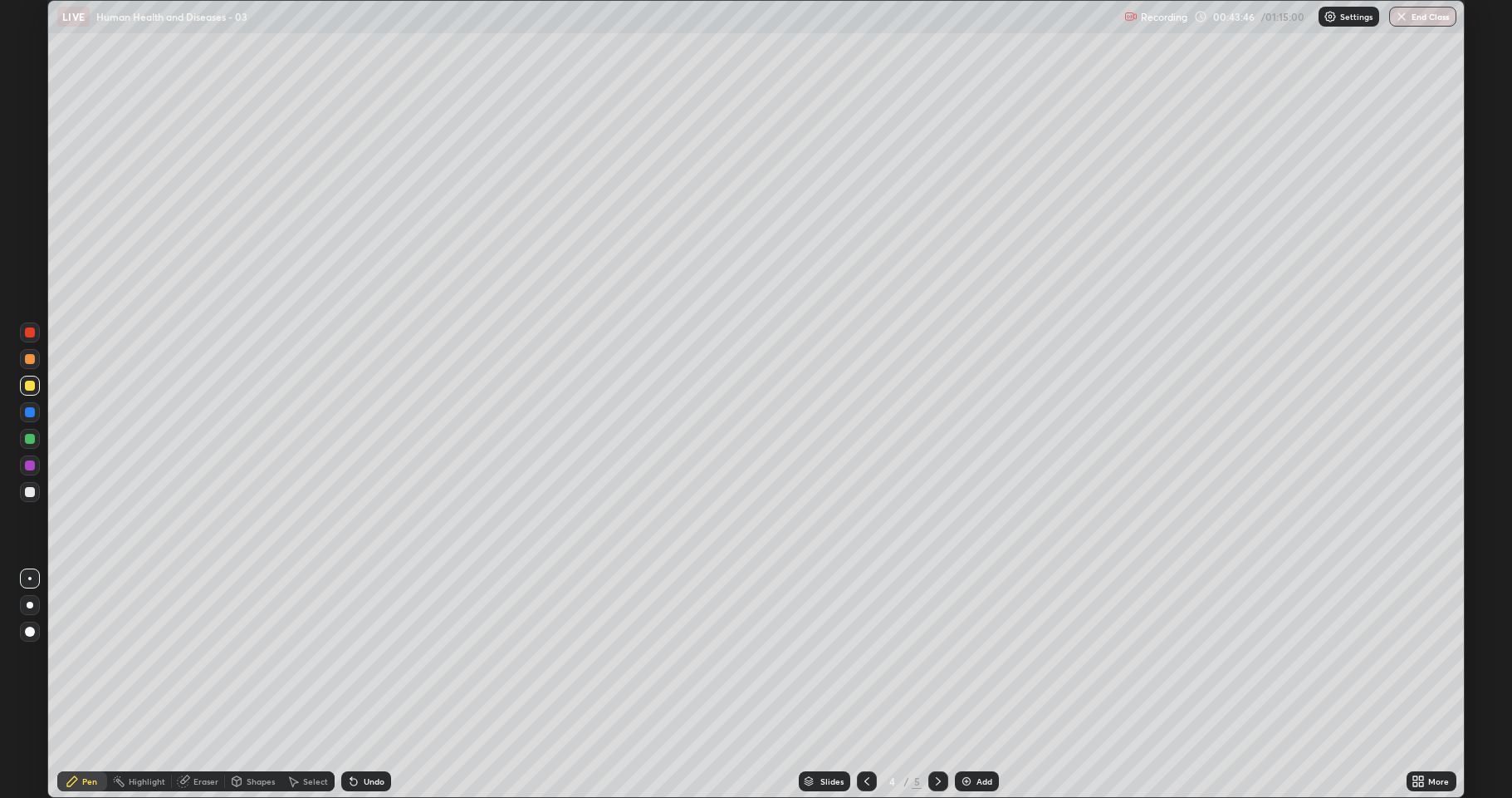
click at [29, 467] on div at bounding box center [30, 465] width 10 height 10
click at [356, 735] on div "Undo" at bounding box center [366, 781] width 50 height 20
click at [361, 735] on div "Undo" at bounding box center [366, 781] width 50 height 20
click at [364, 735] on div "Undo" at bounding box center [366, 781] width 50 height 20
click at [938, 735] on icon at bounding box center [938, 780] width 5 height 8
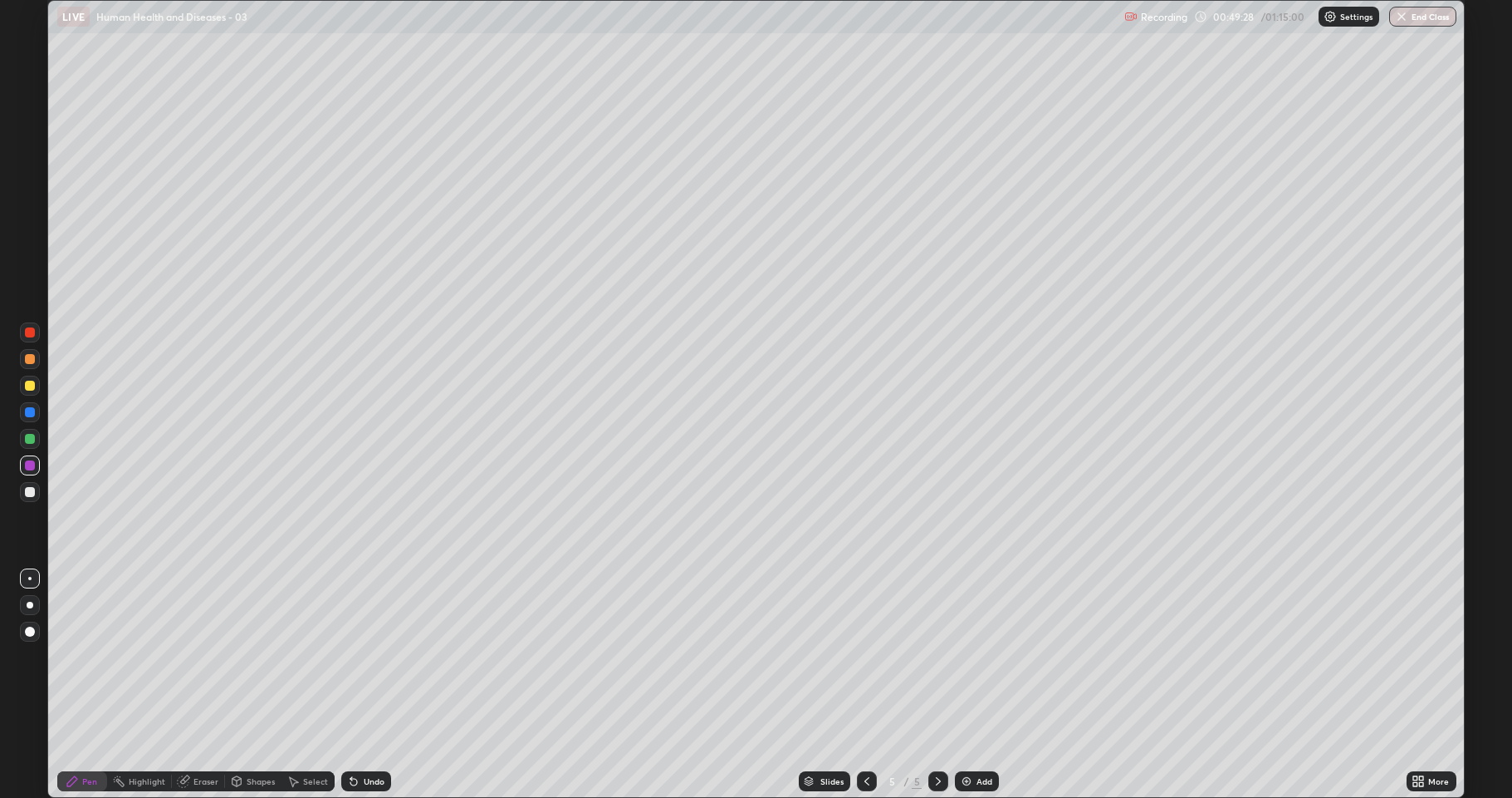
click at [39, 626] on div at bounding box center [31, 631] width 20 height 20
click at [33, 494] on div at bounding box center [30, 492] width 10 height 10
click at [381, 735] on div "Undo" at bounding box center [366, 781] width 50 height 20
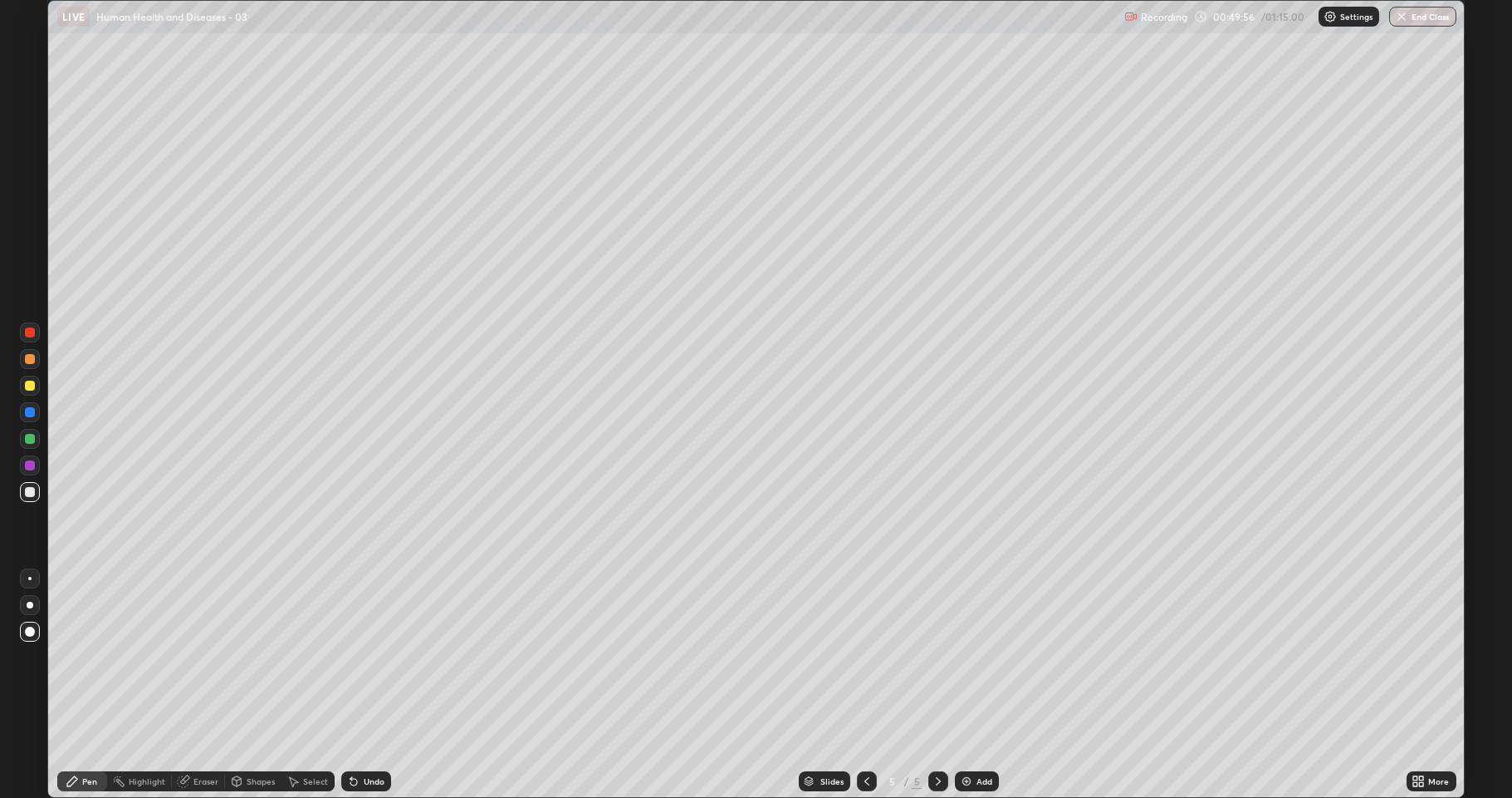
click at [383, 735] on div "Undo" at bounding box center [366, 781] width 50 height 20
click at [384, 735] on div "Undo" at bounding box center [366, 781] width 50 height 20
click at [386, 735] on div "Undo" at bounding box center [366, 781] width 50 height 20
click at [389, 735] on div "Undo" at bounding box center [366, 781] width 50 height 20
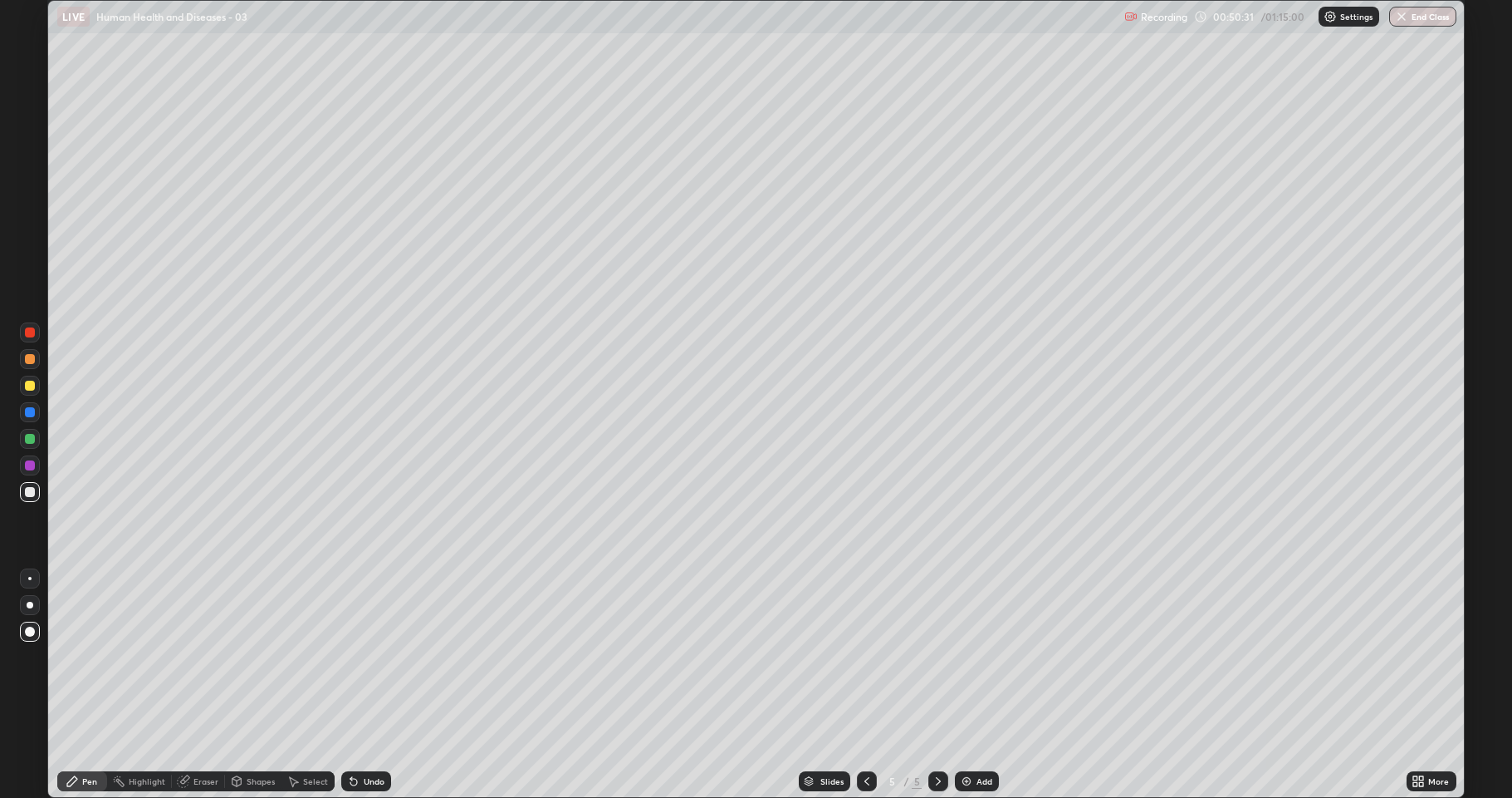
click at [376, 735] on div "Undo" at bounding box center [366, 781] width 50 height 20
click at [30, 579] on div at bounding box center [31, 579] width 4 height 4
click at [30, 386] on div at bounding box center [30, 385] width 10 height 10
click at [36, 358] on div at bounding box center [31, 359] width 20 height 20
click at [30, 336] on div at bounding box center [30, 332] width 10 height 10
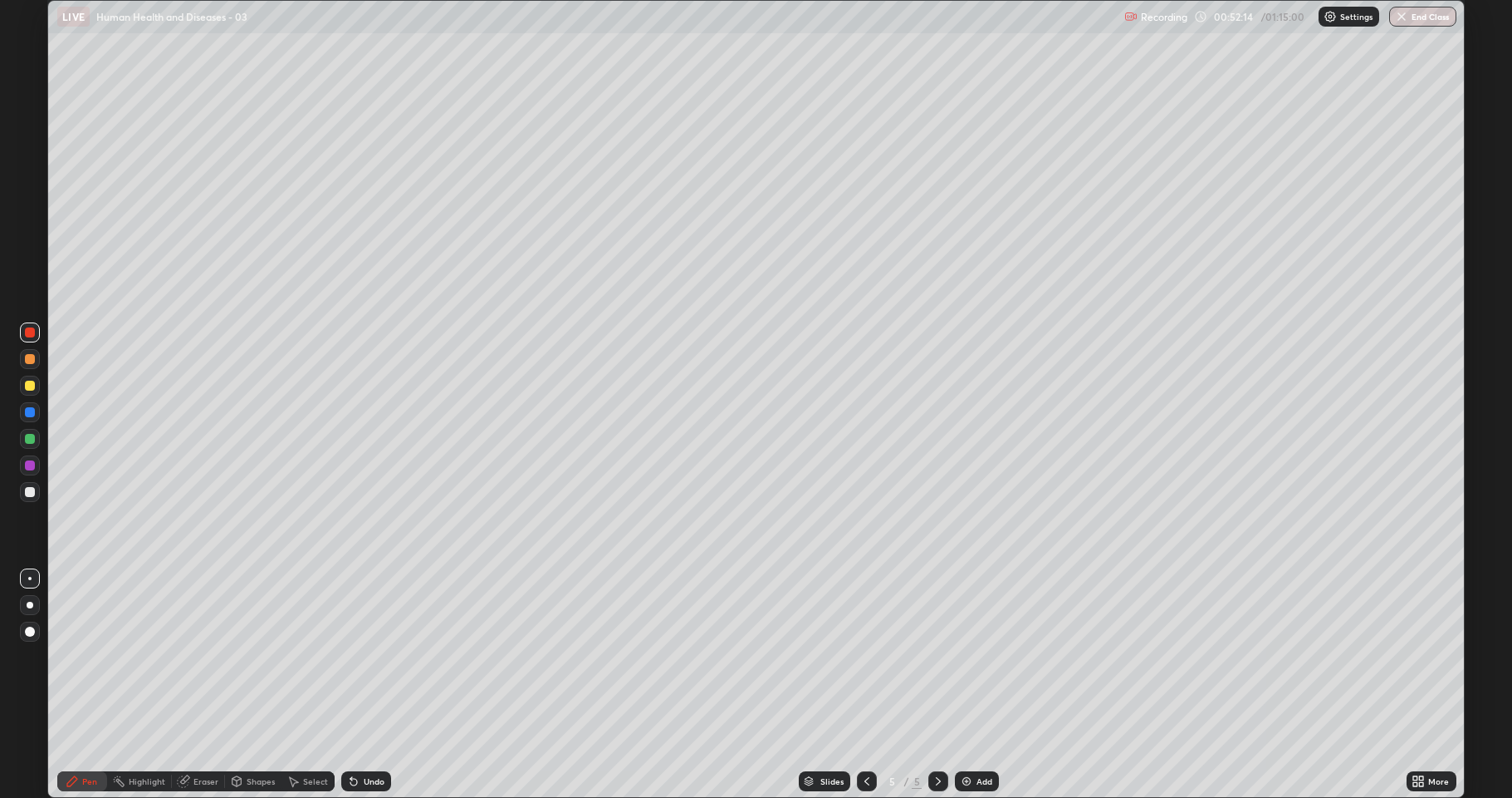
click at [23, 438] on div at bounding box center [31, 439] width 20 height 20
click at [34, 331] on div at bounding box center [30, 332] width 10 height 10
click at [21, 492] on div at bounding box center [31, 493] width 20 height 20
click at [361, 735] on div "Undo" at bounding box center [366, 781] width 50 height 20
click at [364, 735] on div "Undo" at bounding box center [374, 780] width 20 height 8
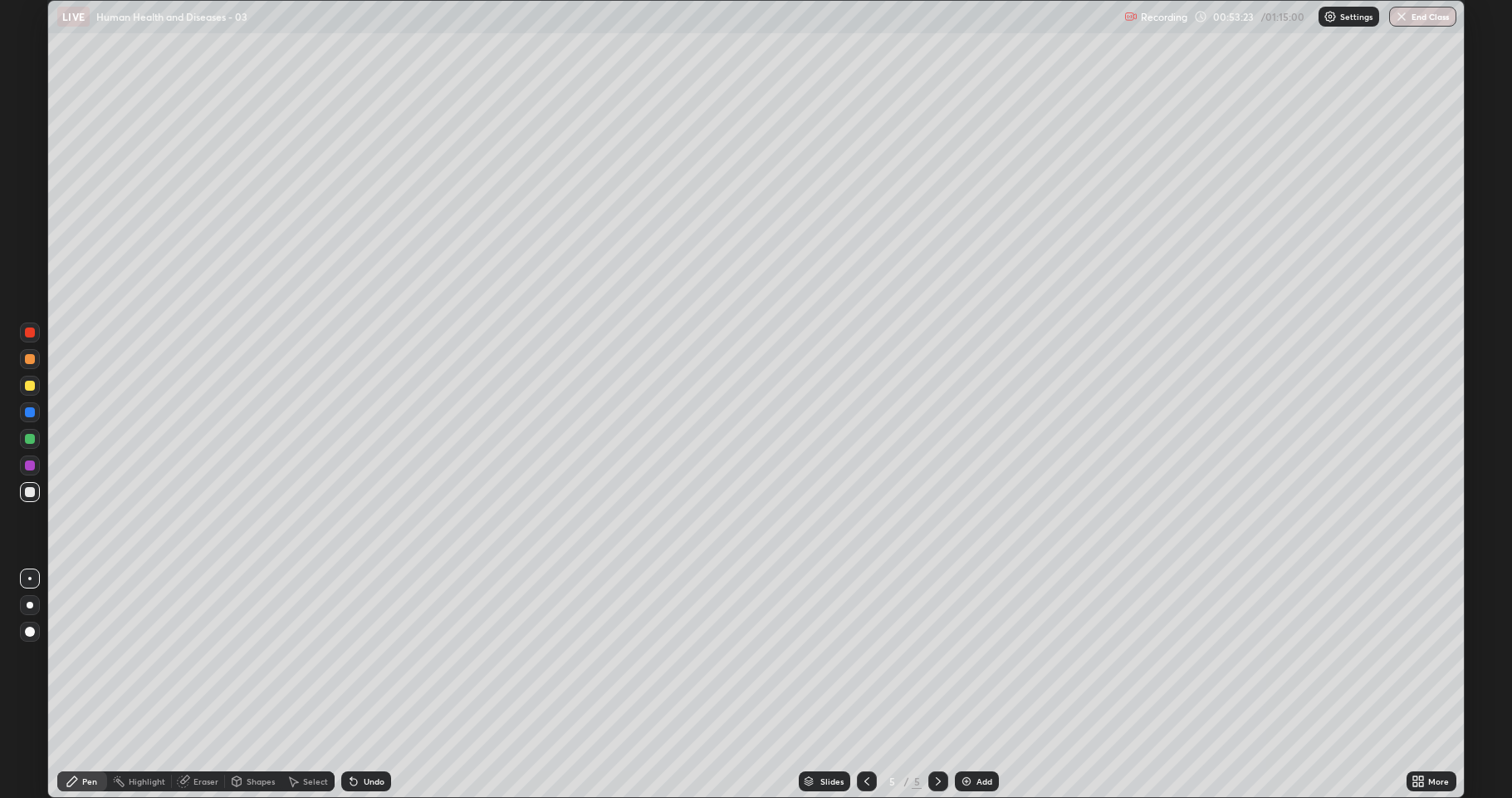
click at [364, 735] on div "Undo" at bounding box center [374, 780] width 20 height 8
click at [359, 735] on div "Undo" at bounding box center [366, 781] width 50 height 20
click at [364, 735] on div "Undo" at bounding box center [374, 780] width 20 height 8
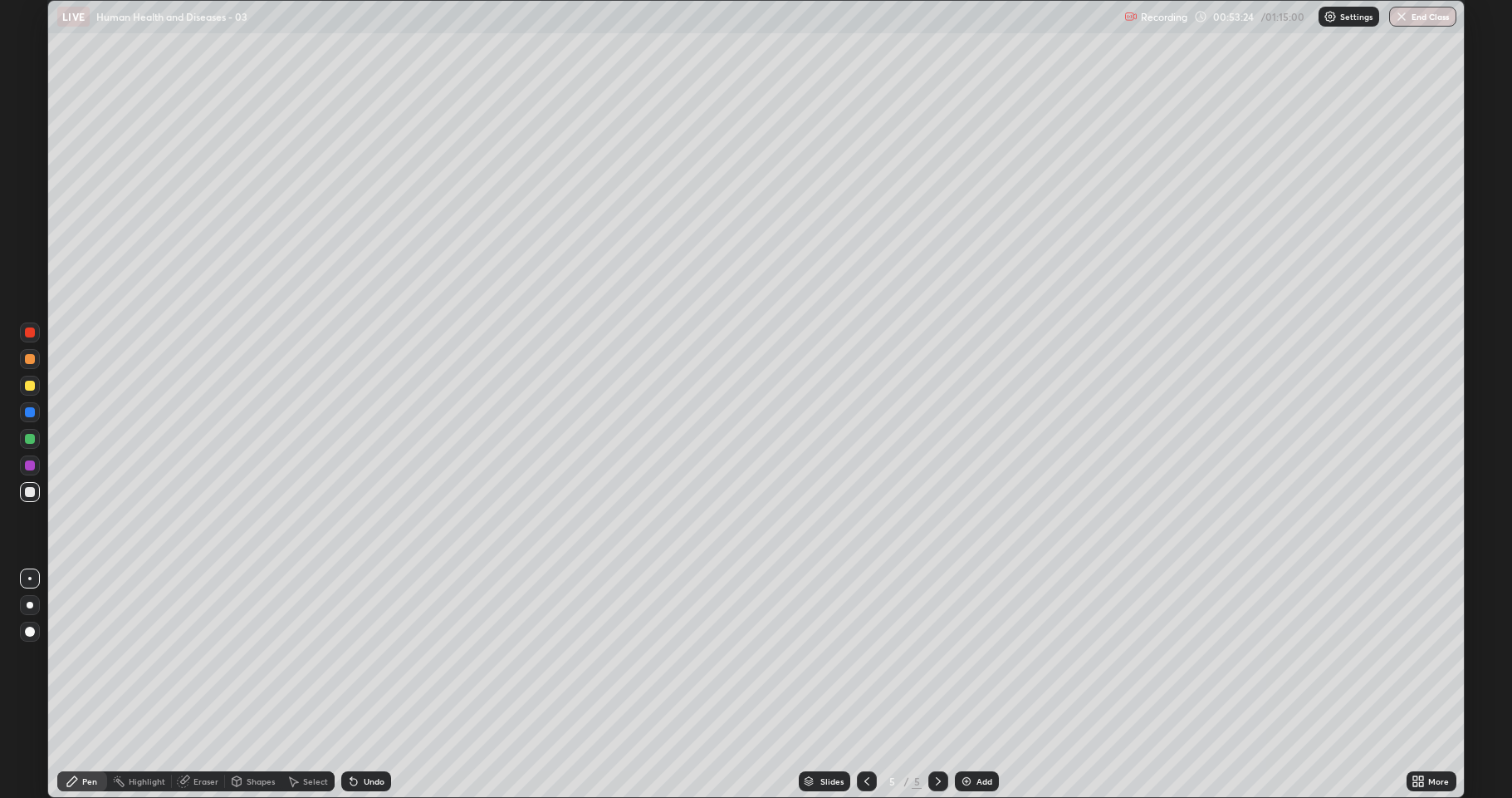
click at [360, 735] on div "Undo" at bounding box center [366, 781] width 50 height 20
click at [359, 735] on div "Undo" at bounding box center [366, 781] width 50 height 20
click at [361, 735] on div "Undo" at bounding box center [366, 781] width 50 height 20
click at [364, 735] on div "Undo" at bounding box center [374, 780] width 20 height 8
click at [358, 735] on div "Undo" at bounding box center [366, 781] width 50 height 20
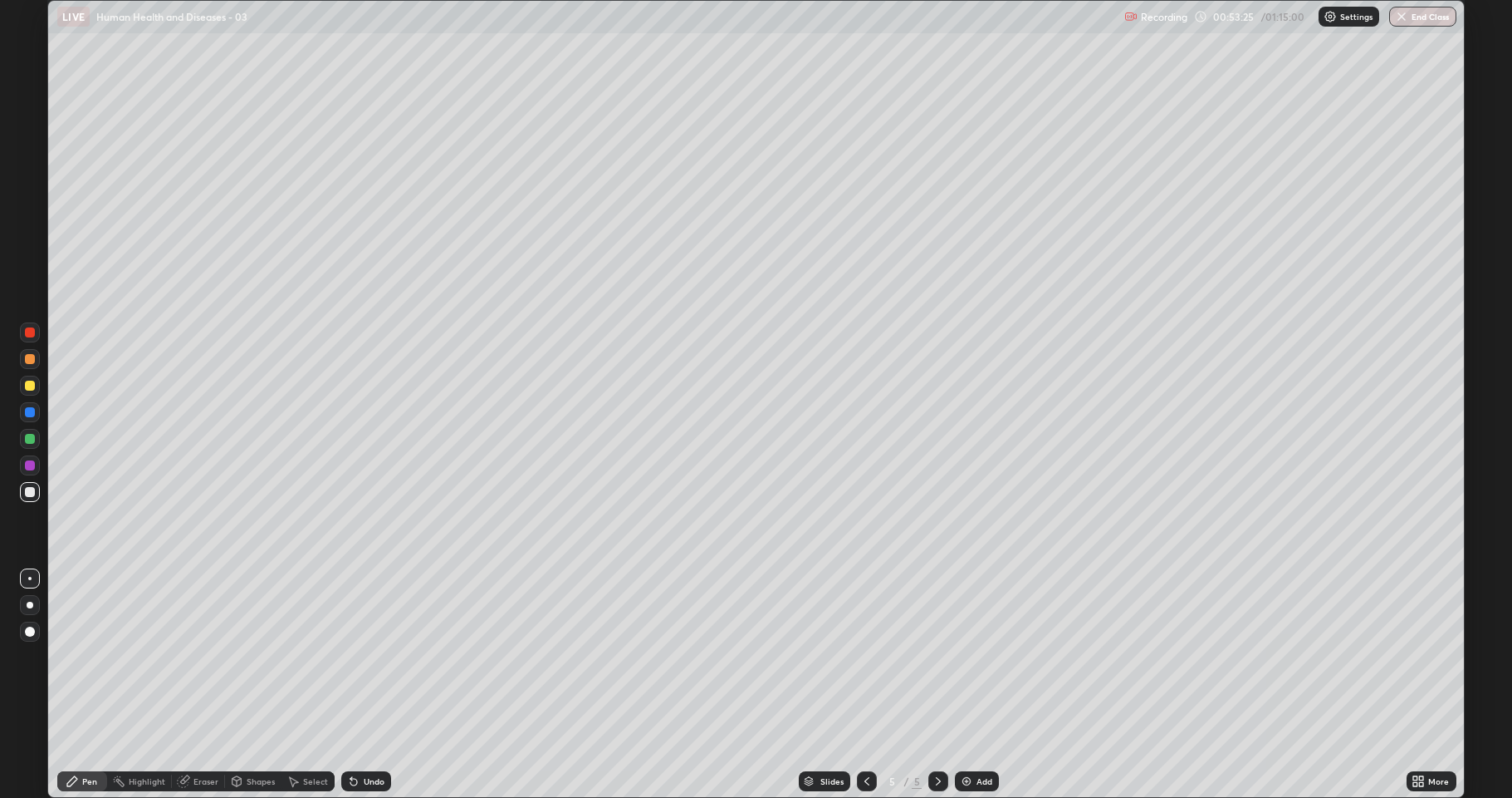
click at [353, 735] on icon at bounding box center [353, 781] width 6 height 6
click at [357, 735] on icon at bounding box center [353, 780] width 13 height 13
click at [356, 735] on icon at bounding box center [353, 780] width 13 height 13
click at [354, 735] on icon at bounding box center [353, 780] width 13 height 13
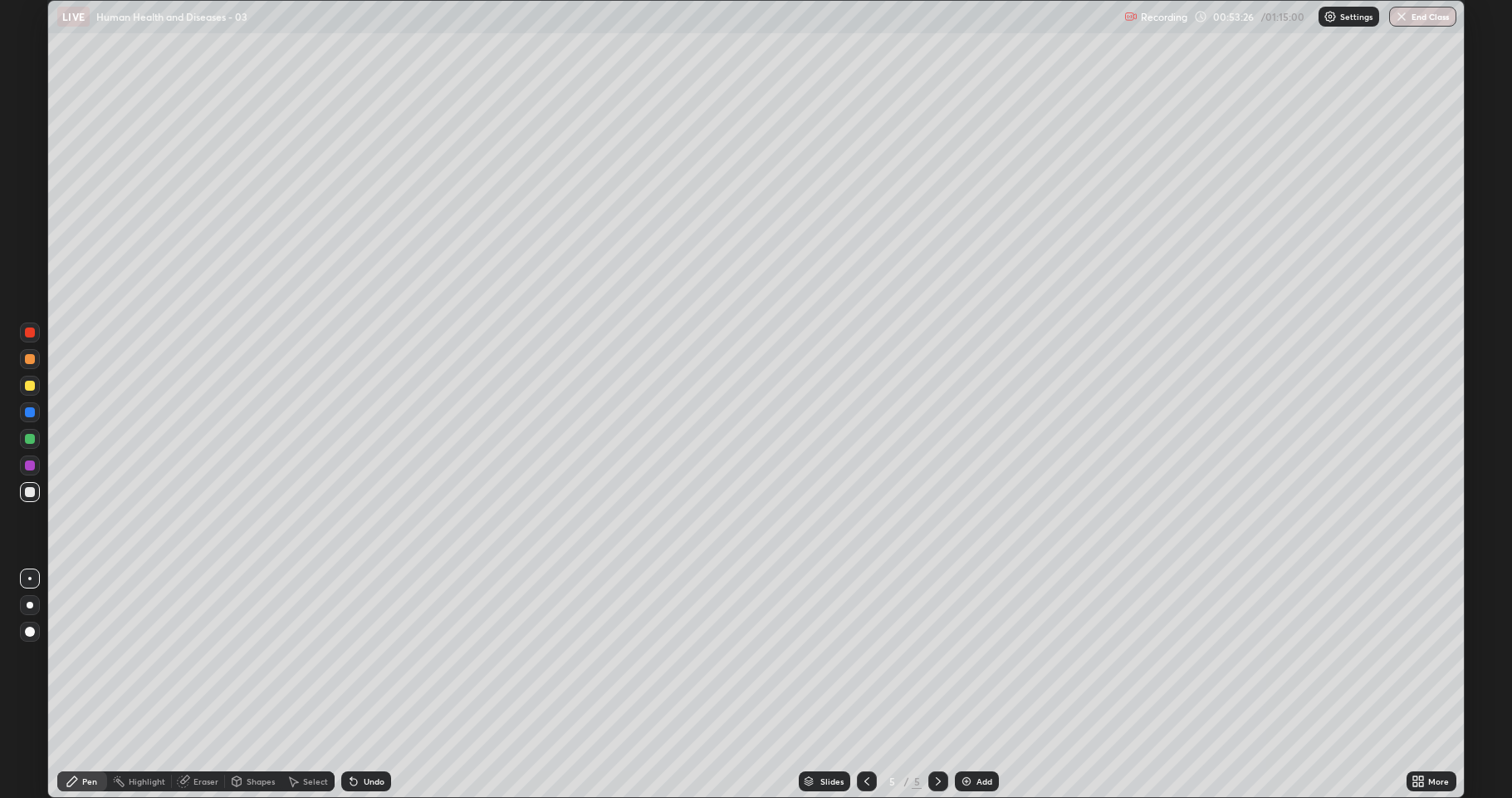
click at [353, 735] on icon at bounding box center [353, 781] width 6 height 6
click at [355, 735] on icon at bounding box center [353, 780] width 13 height 13
click at [351, 735] on icon at bounding box center [353, 781] width 6 height 6
click at [352, 735] on icon at bounding box center [353, 781] width 6 height 6
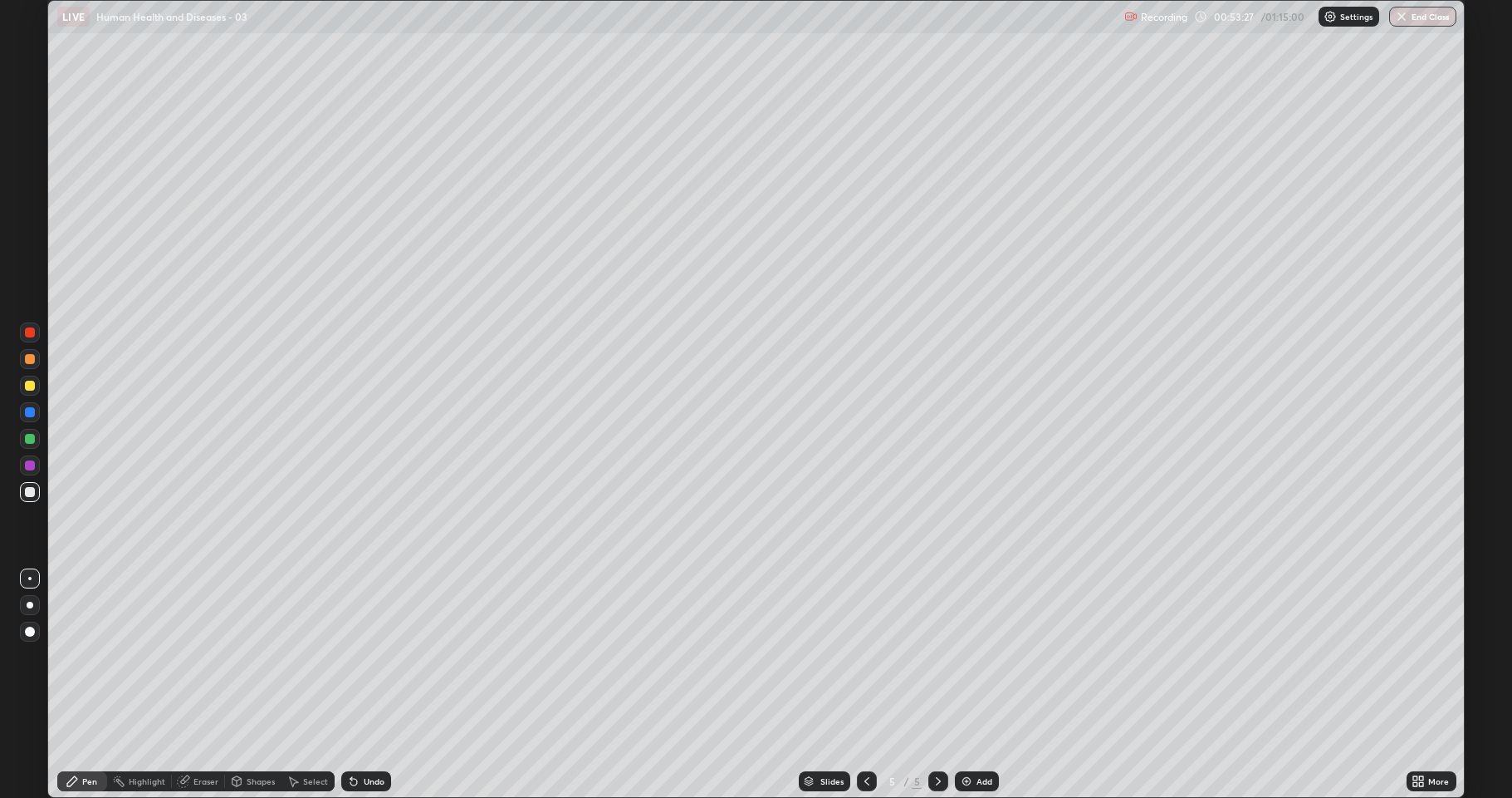
click at [351, 735] on icon at bounding box center [353, 781] width 6 height 6
click at [206, 735] on div "Eraser" at bounding box center [205, 780] width 25 height 8
click at [80, 735] on div "Pen" at bounding box center [82, 781] width 50 height 20
click at [368, 735] on div "Undo" at bounding box center [374, 780] width 20 height 8
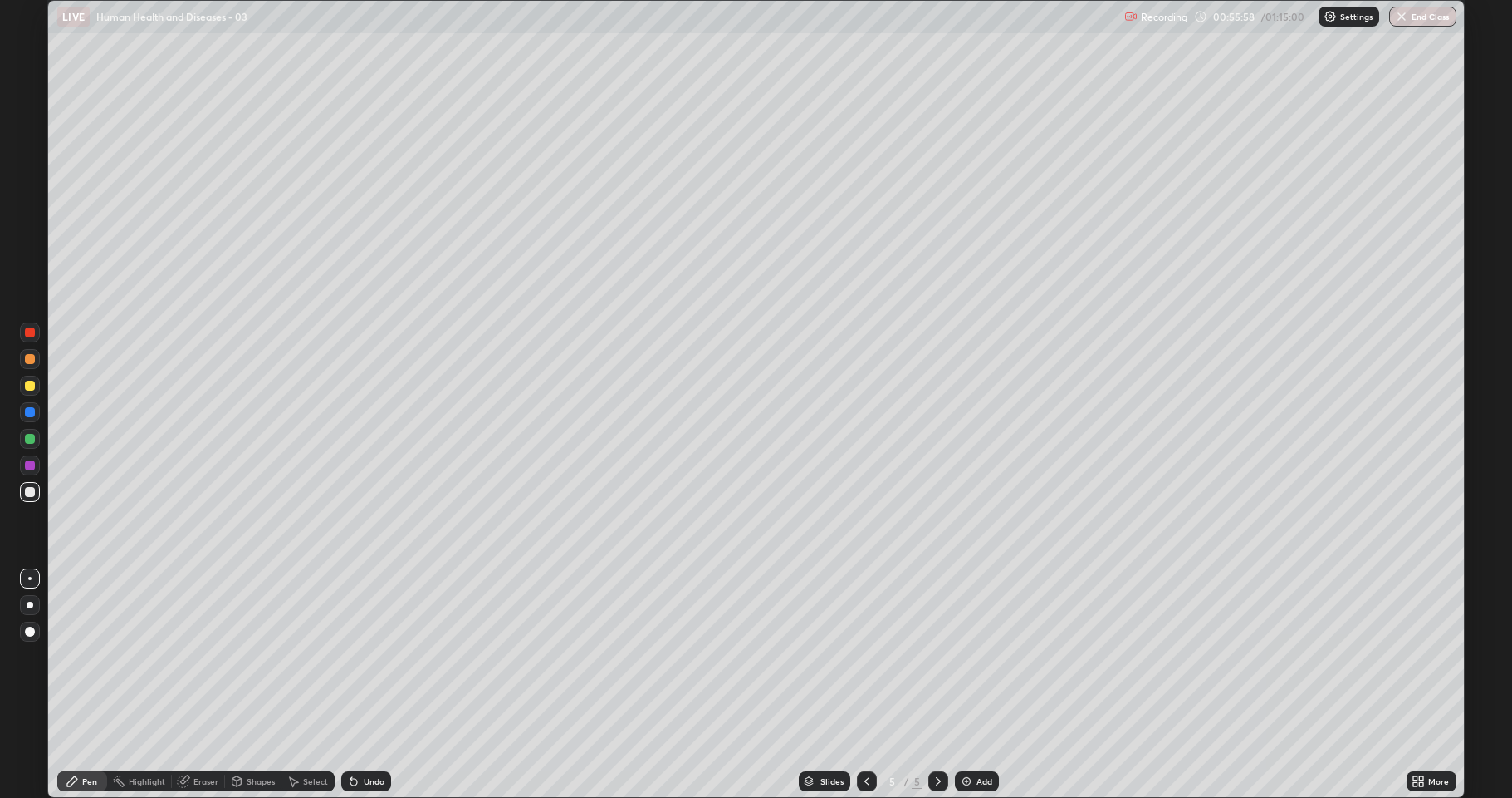
click at [364, 735] on div "Undo" at bounding box center [366, 781] width 50 height 20
click at [539, 735] on div "Slides 5 / 5 Add" at bounding box center [899, 781] width 1016 height 33
click at [360, 735] on div "Undo" at bounding box center [366, 781] width 50 height 20
click at [366, 735] on div "Undo" at bounding box center [374, 780] width 20 height 8
click at [33, 382] on div at bounding box center [30, 385] width 10 height 10
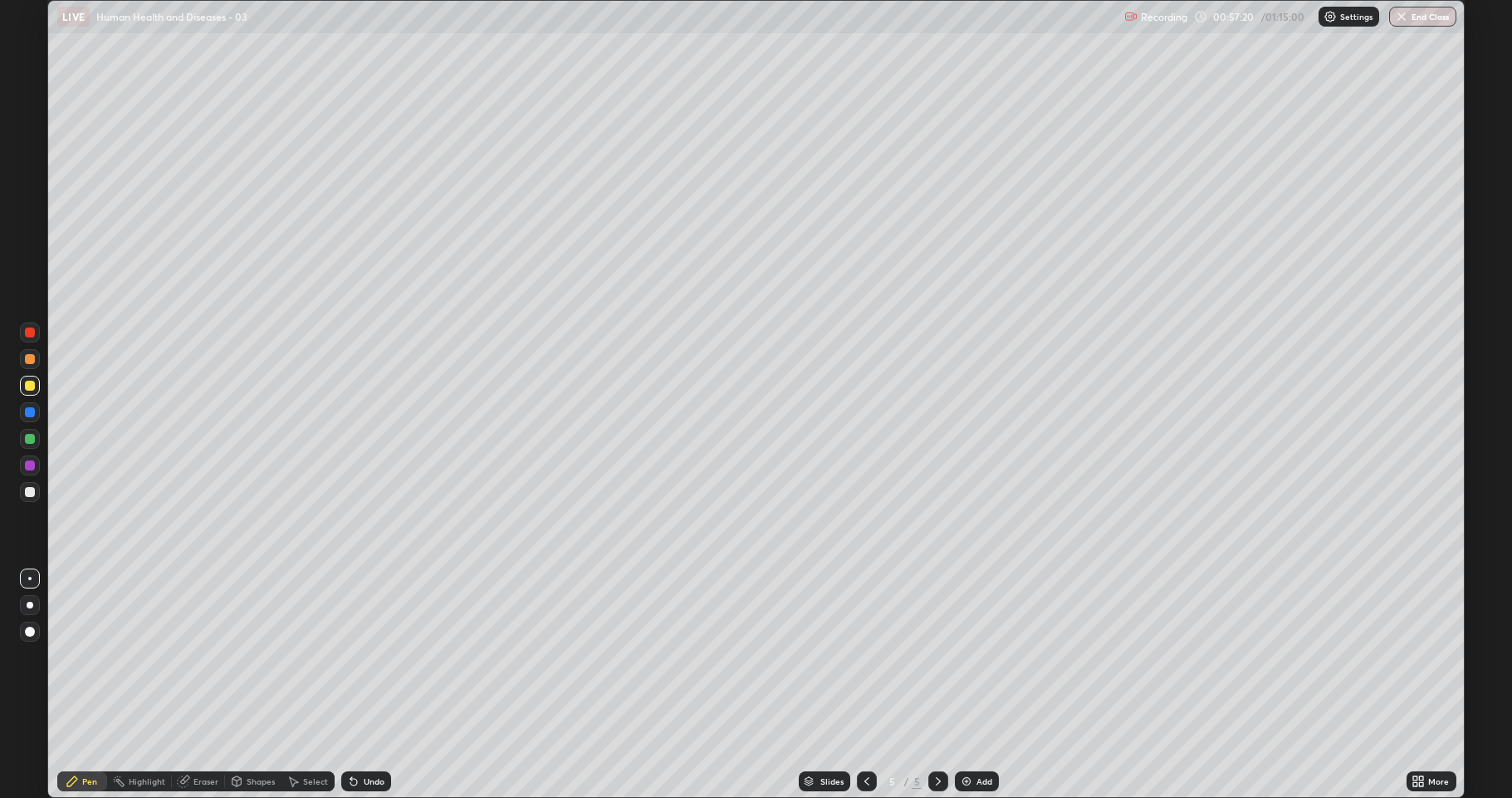
click at [963, 735] on img at bounding box center [967, 780] width 13 height 13
click at [28, 361] on div at bounding box center [30, 358] width 10 height 10
click at [26, 389] on div at bounding box center [30, 385] width 10 height 10
click at [29, 440] on div at bounding box center [30, 439] width 10 height 10
click at [29, 385] on div at bounding box center [30, 385] width 10 height 10
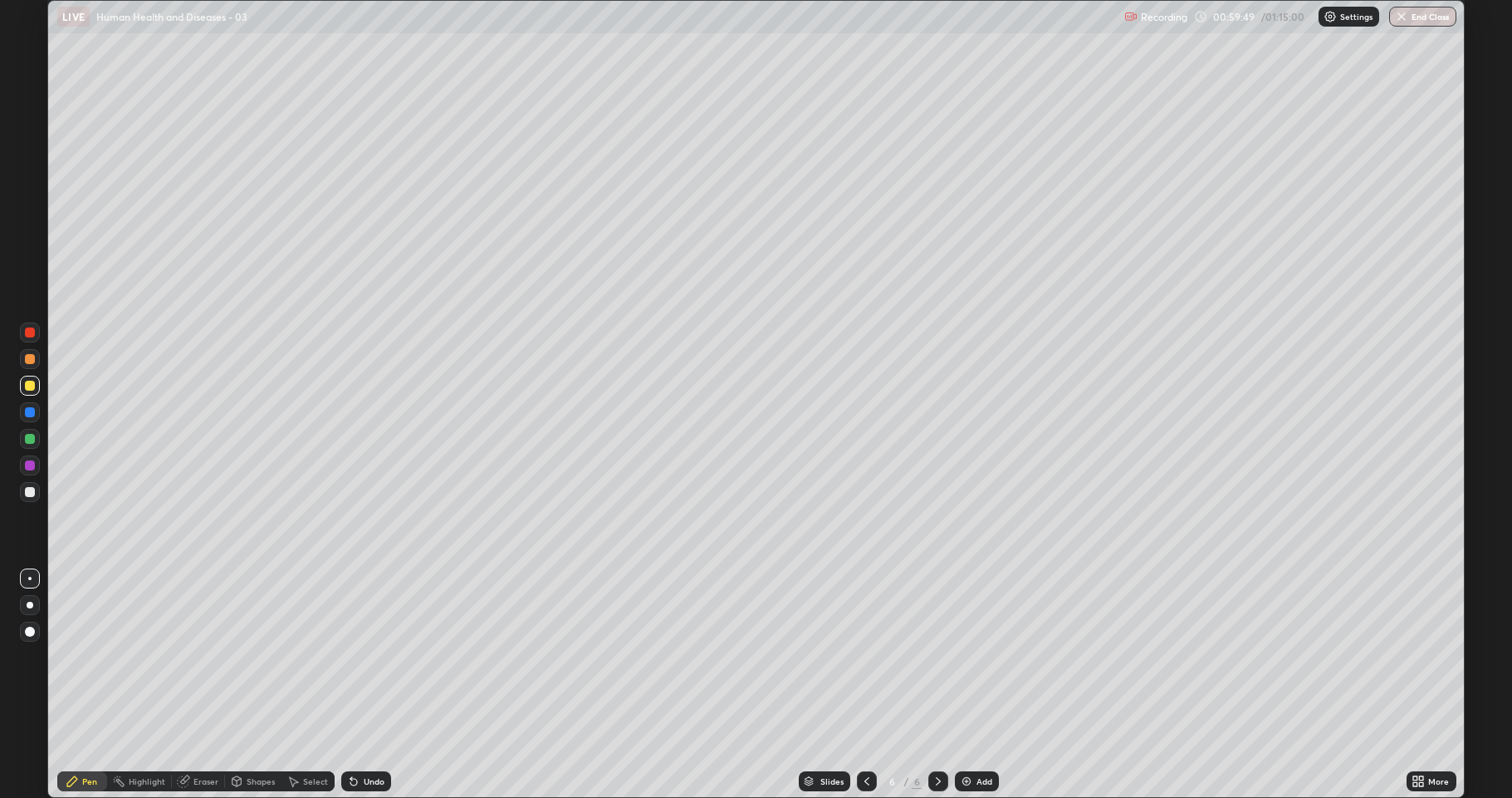
click at [30, 332] on div at bounding box center [30, 332] width 10 height 10
click at [30, 333] on div at bounding box center [30, 332] width 10 height 10
click at [30, 490] on div at bounding box center [30, 492] width 10 height 10
click at [23, 385] on div at bounding box center [31, 386] width 20 height 20
click at [30, 355] on div at bounding box center [30, 358] width 10 height 10
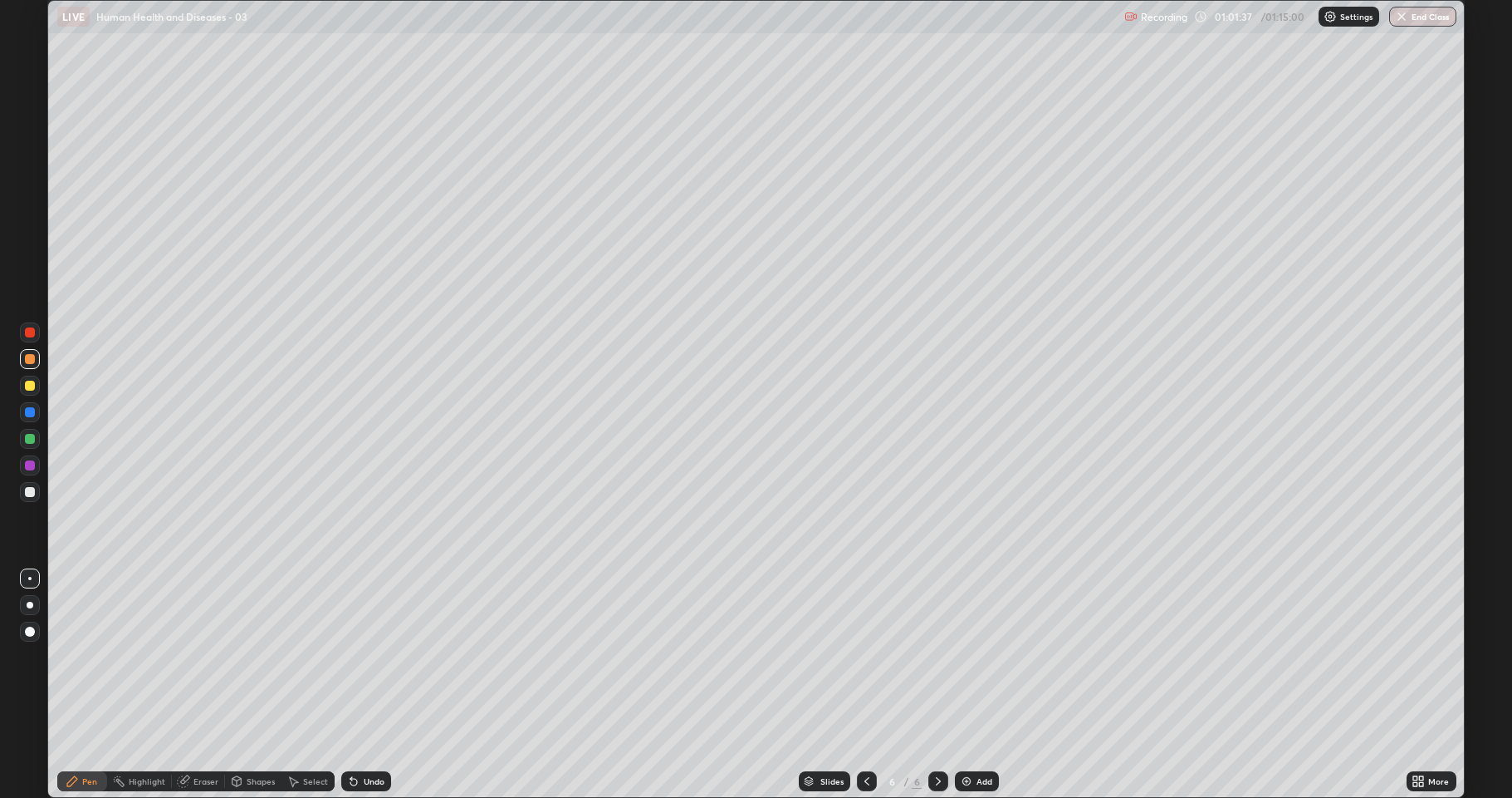
click at [29, 492] on div at bounding box center [30, 492] width 10 height 10
click at [26, 361] on div at bounding box center [30, 358] width 10 height 10
click at [22, 383] on div at bounding box center [31, 386] width 20 height 20
click at [22, 359] on div at bounding box center [31, 359] width 20 height 20
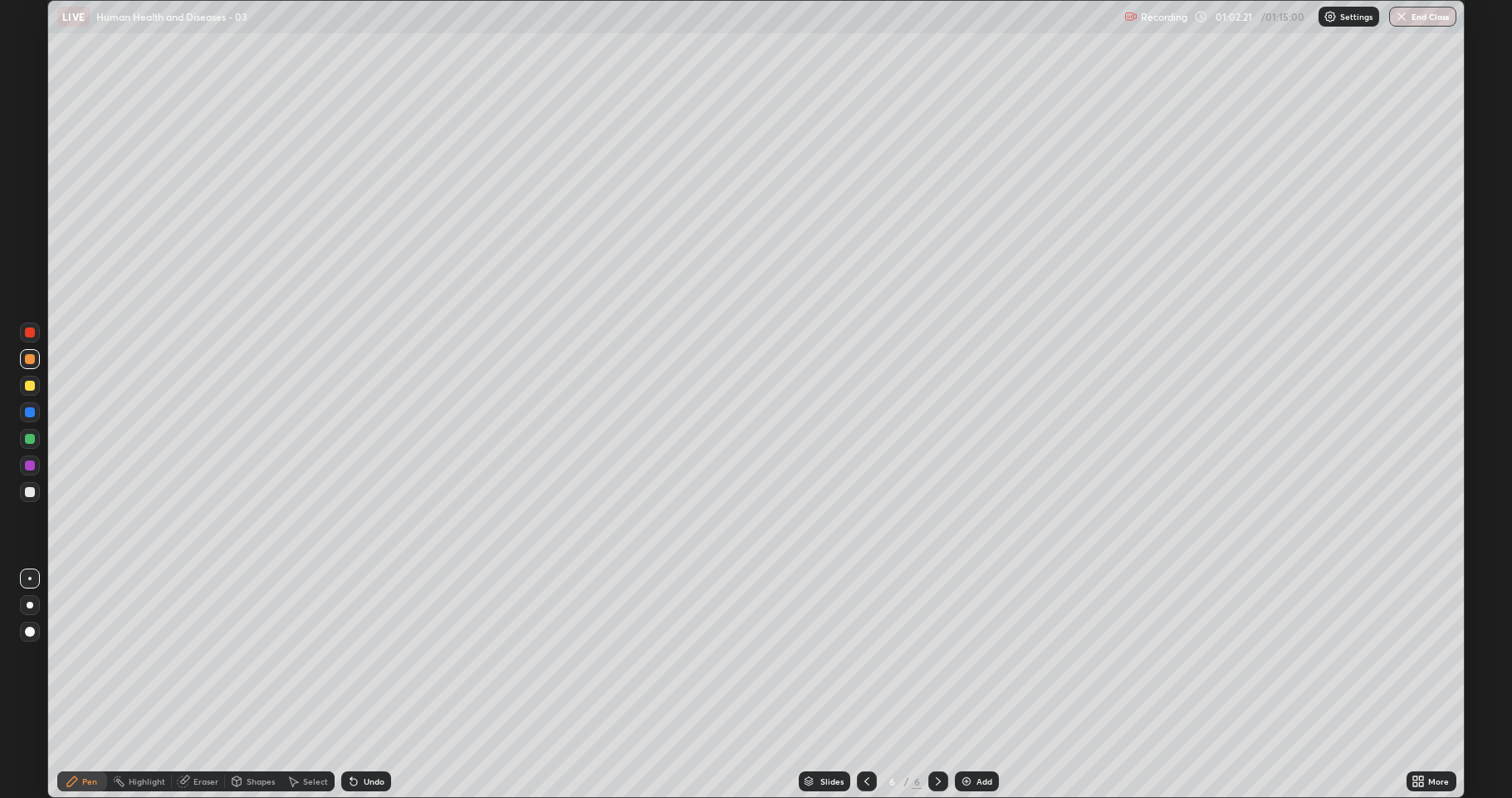
click at [20, 491] on div at bounding box center [31, 493] width 20 height 20
click at [364, 735] on div "Undo" at bounding box center [374, 780] width 20 height 8
click at [353, 735] on icon at bounding box center [353, 781] width 6 height 6
click at [31, 329] on div at bounding box center [30, 332] width 10 height 10
click at [966, 735] on img at bounding box center [967, 780] width 13 height 13
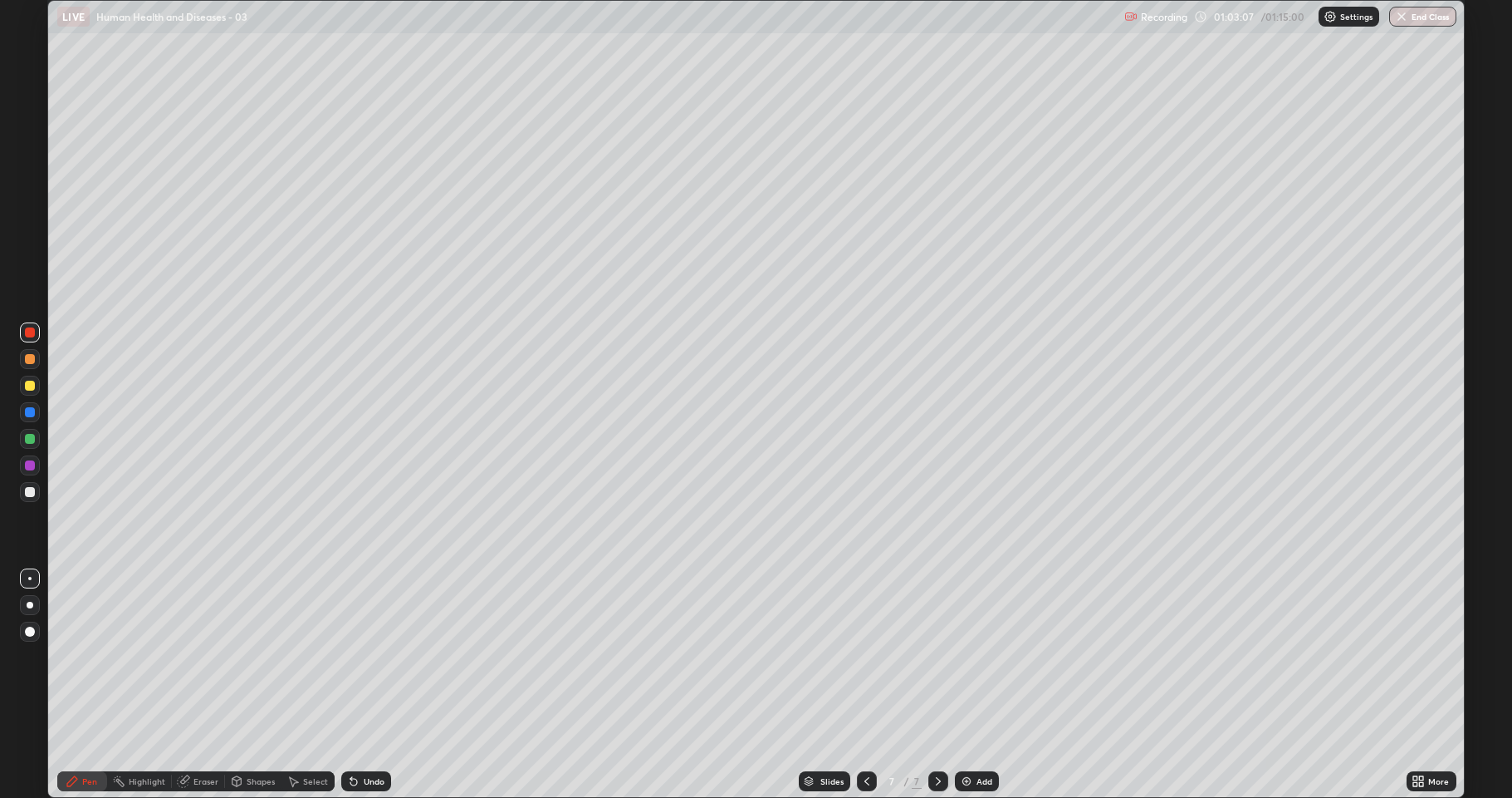
click at [867, 735] on icon at bounding box center [866, 780] width 5 height 8
click at [204, 735] on div "Eraser" at bounding box center [205, 780] width 25 height 8
click at [90, 735] on div "Pen" at bounding box center [90, 780] width 15 height 8
click at [1422, 735] on icon at bounding box center [1422, 778] width 4 height 4
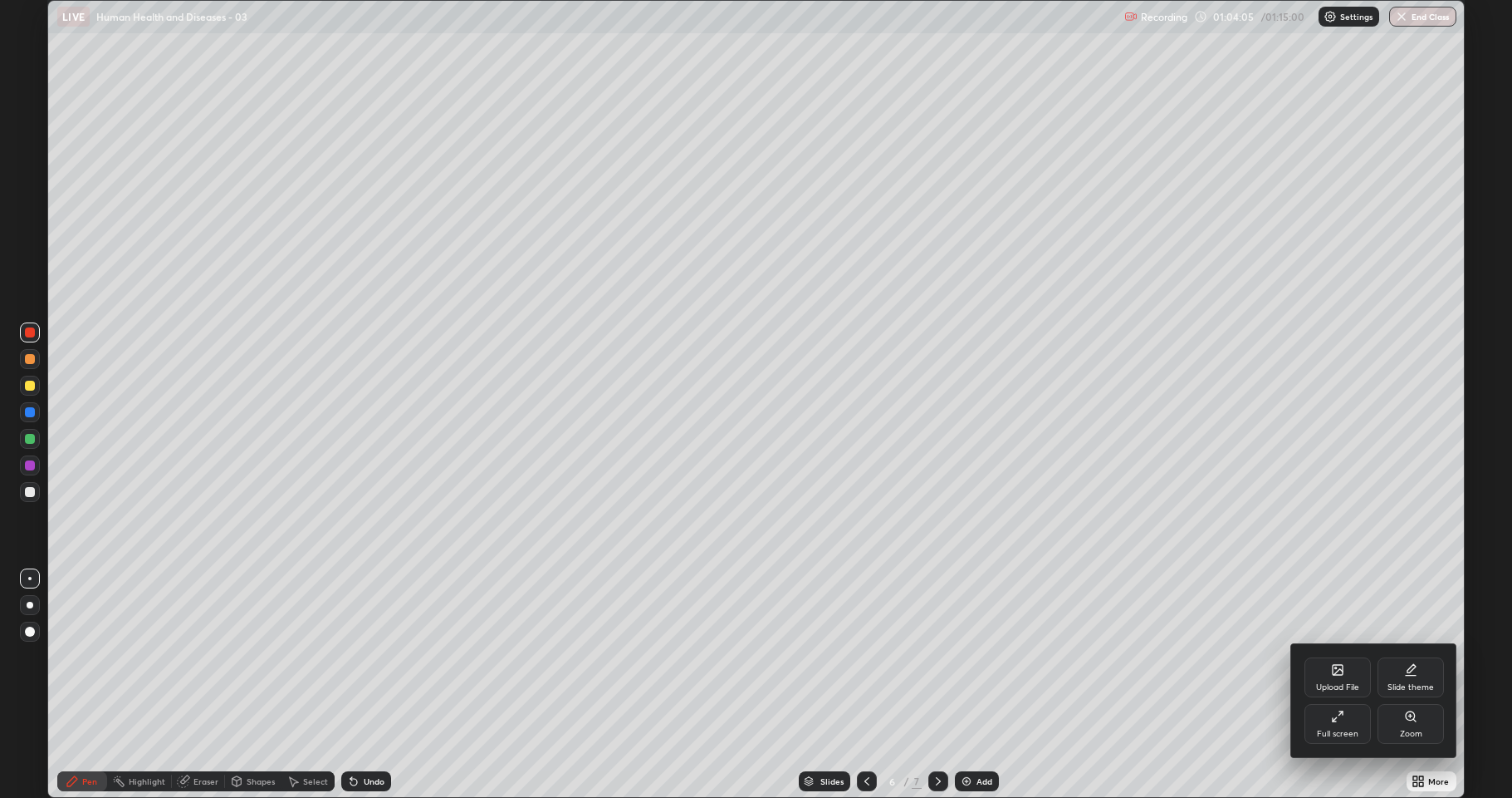
click at [1347, 729] on div "Full screen" at bounding box center [1337, 733] width 42 height 8
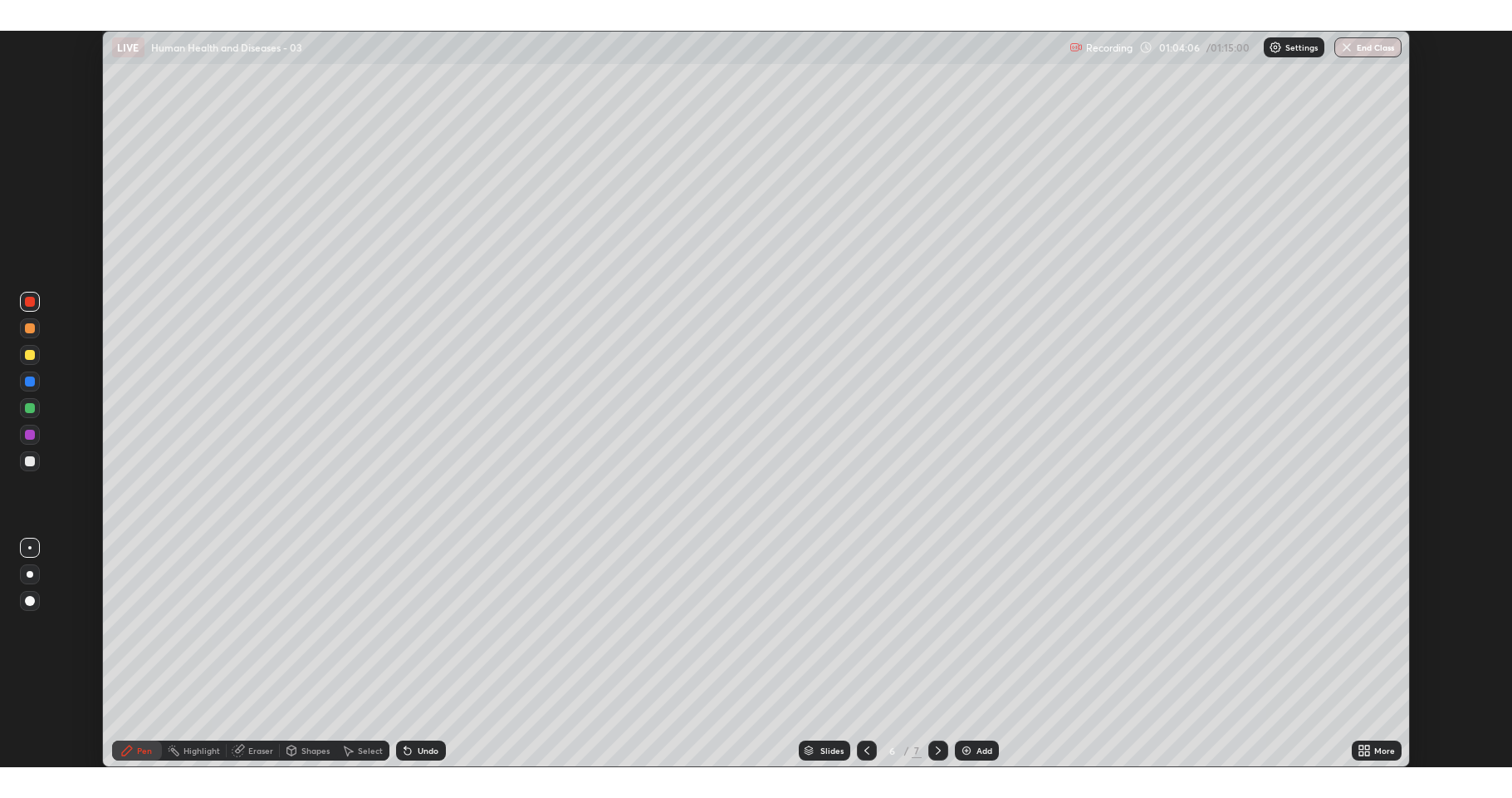
scroll to position [82351, 81537]
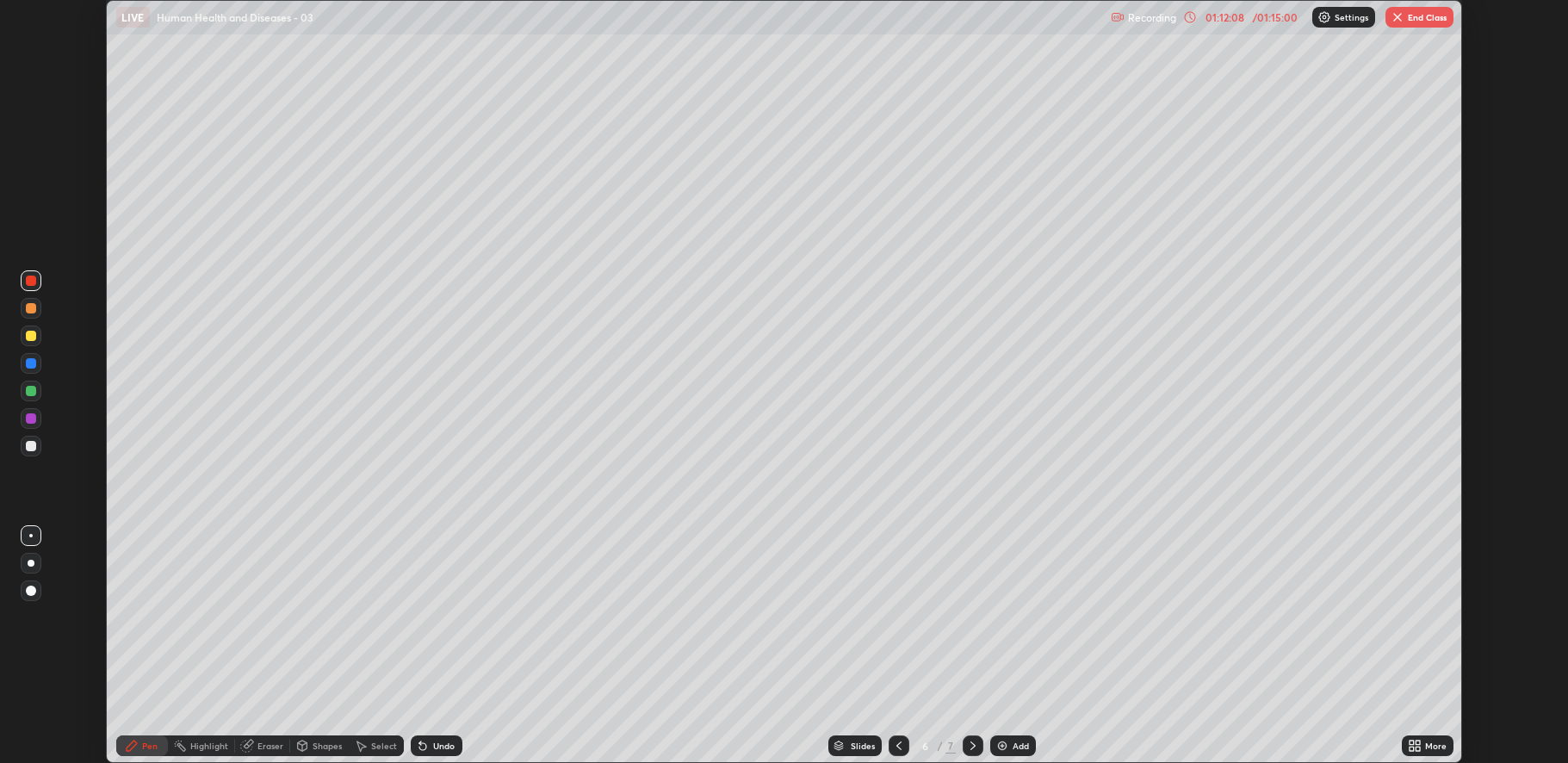
click at [1418, 742] on icon at bounding box center [1418, 743] width 4 height 4
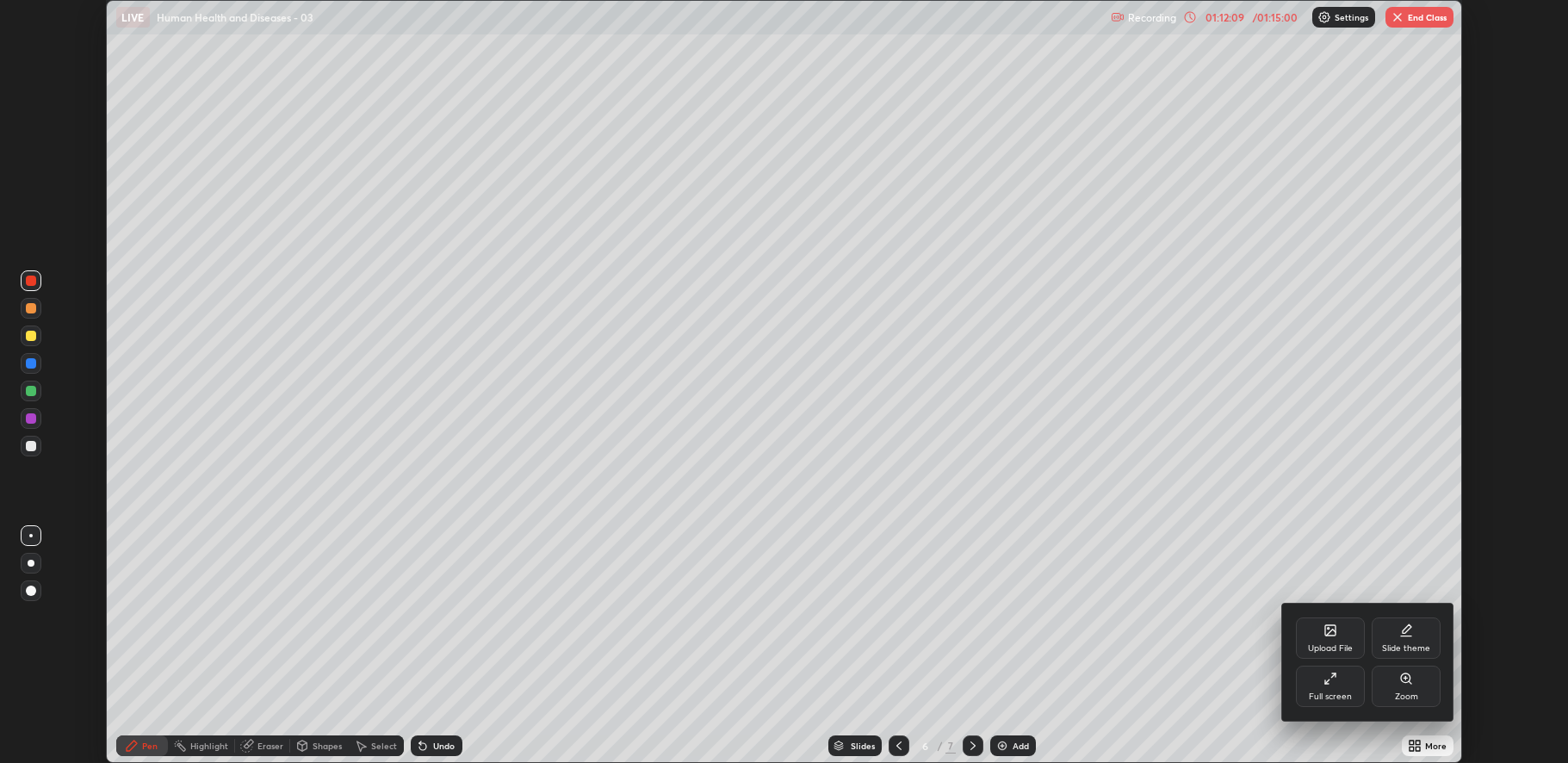
click at [1318, 669] on div "Full screen" at bounding box center [1331, 686] width 69 height 41
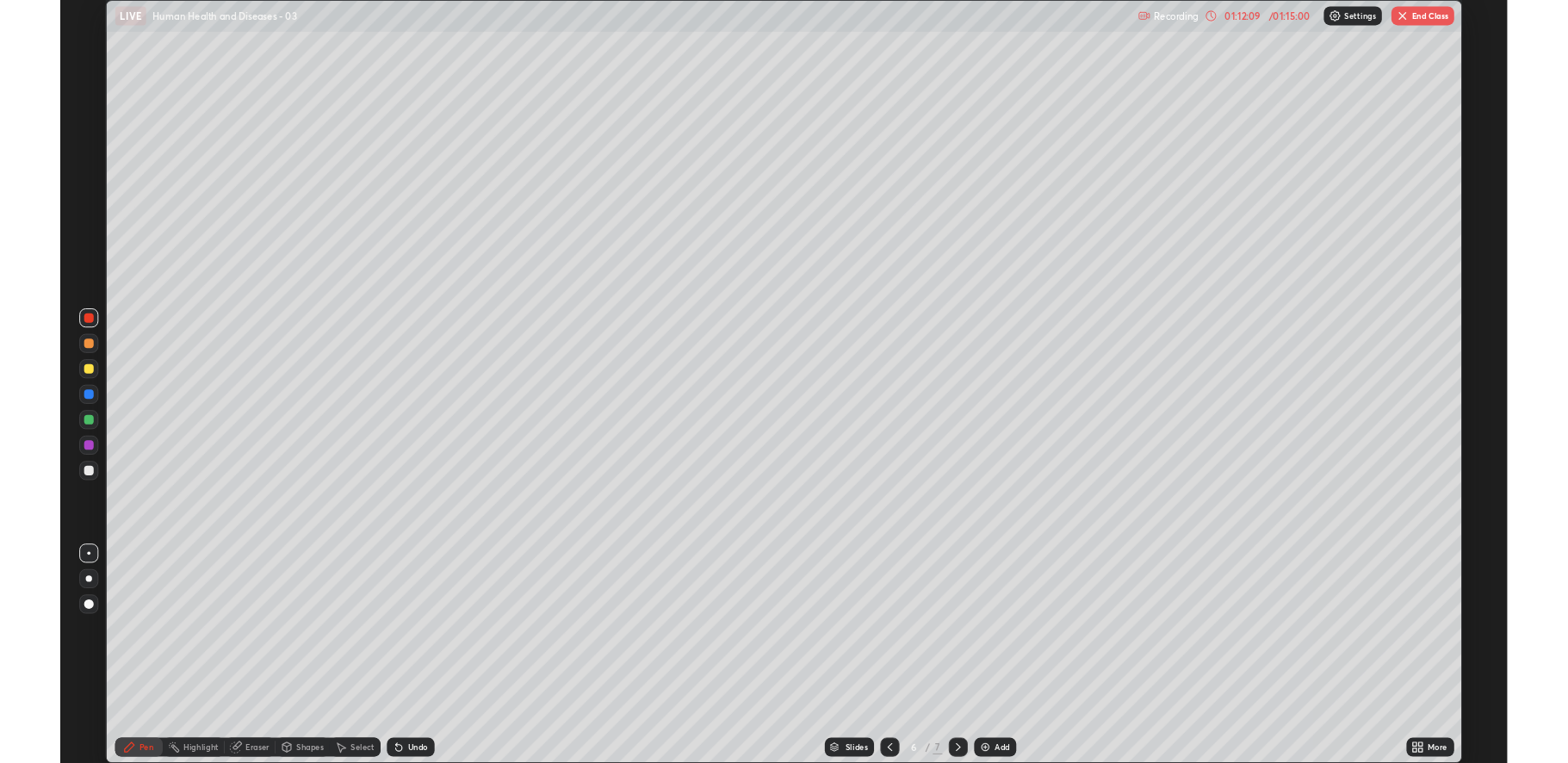
scroll to position [827, 1568]
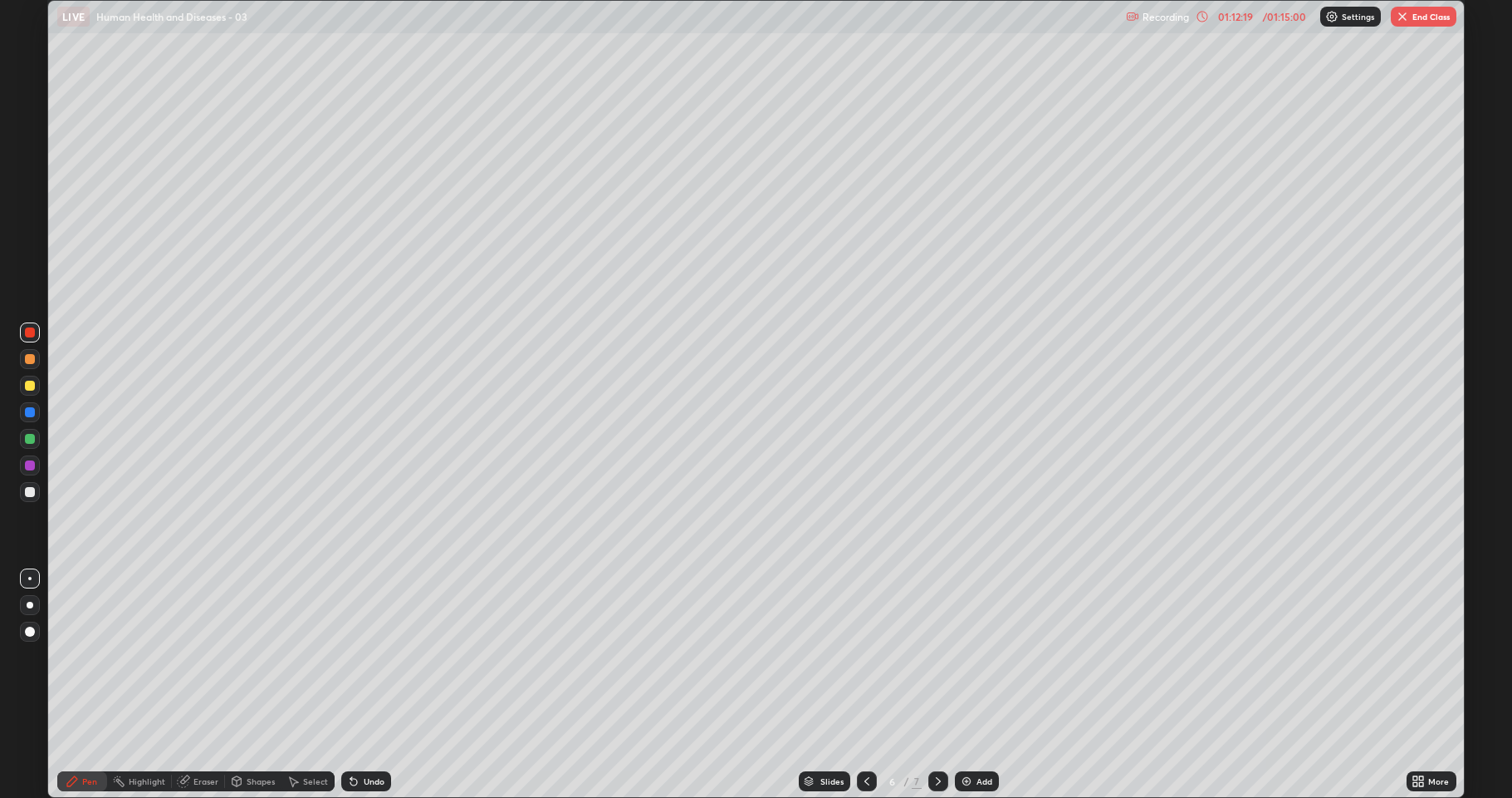
click at [23, 336] on div at bounding box center [31, 332] width 20 height 20
click at [27, 417] on div at bounding box center [30, 412] width 10 height 10
click at [352, 735] on icon at bounding box center [353, 781] width 6 height 6
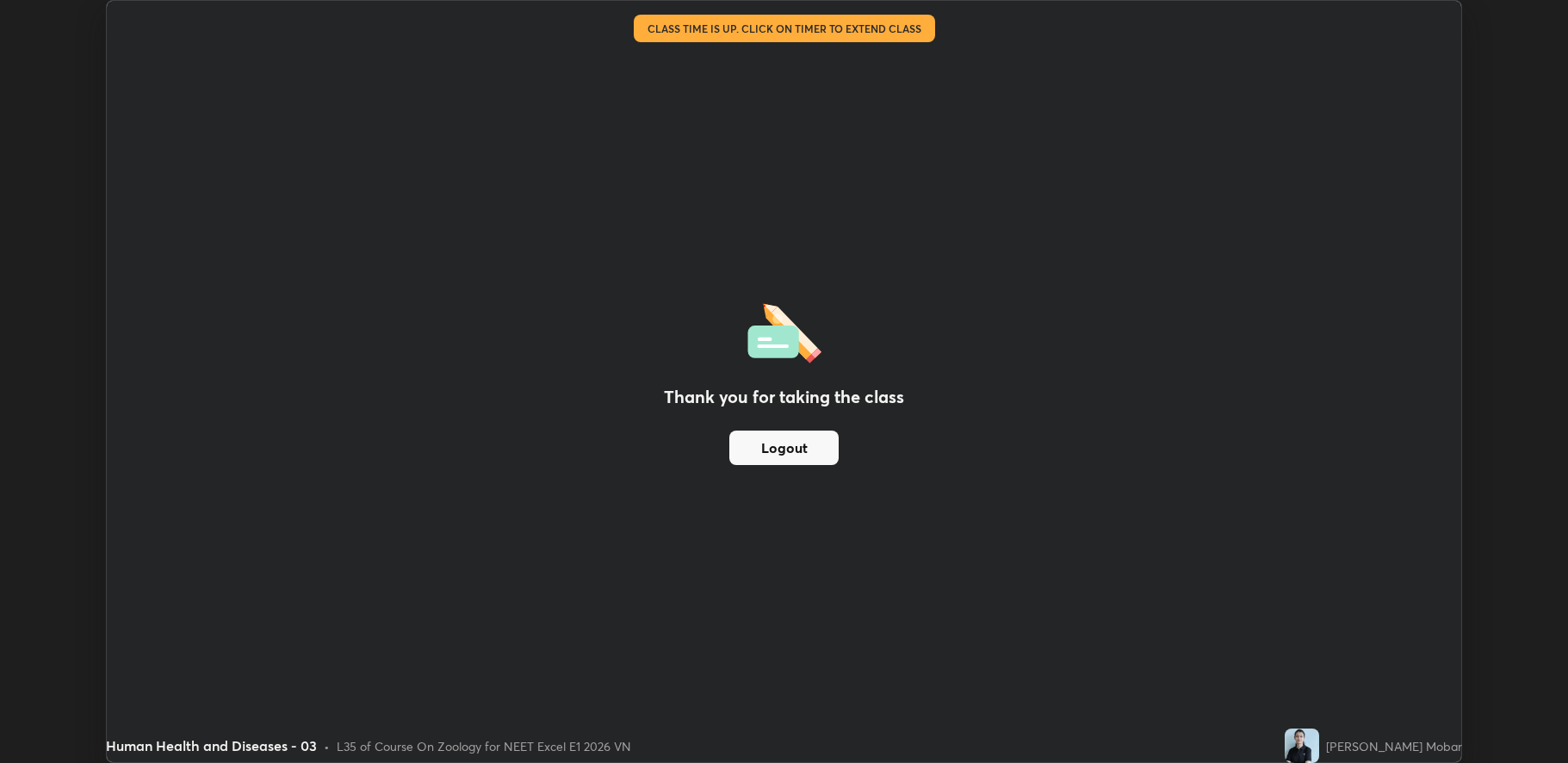
scroll to position [85375, 84557]
